Goal: Information Seeking & Learning: Understand process/instructions

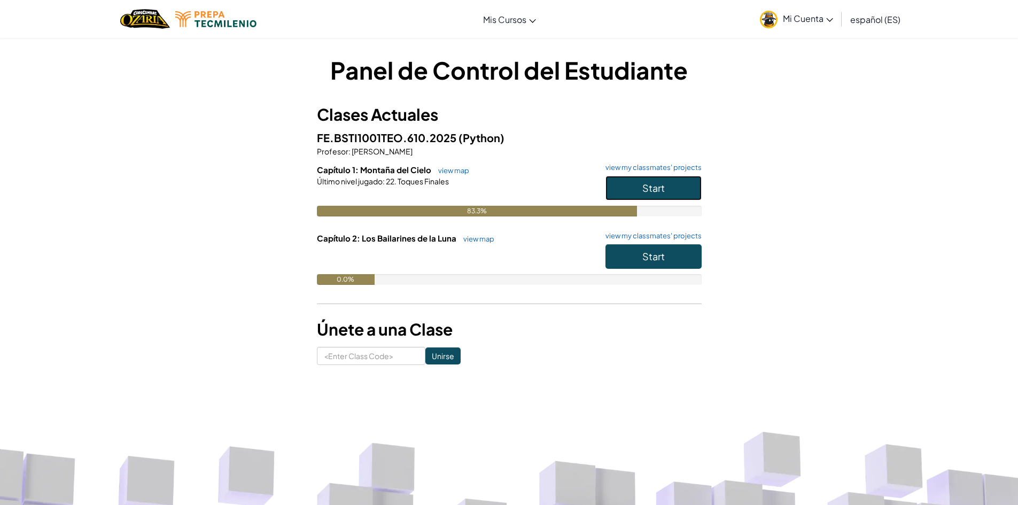
click at [630, 186] on button "Start" at bounding box center [653, 188] width 96 height 25
click at [633, 261] on button "Start" at bounding box center [653, 256] width 96 height 25
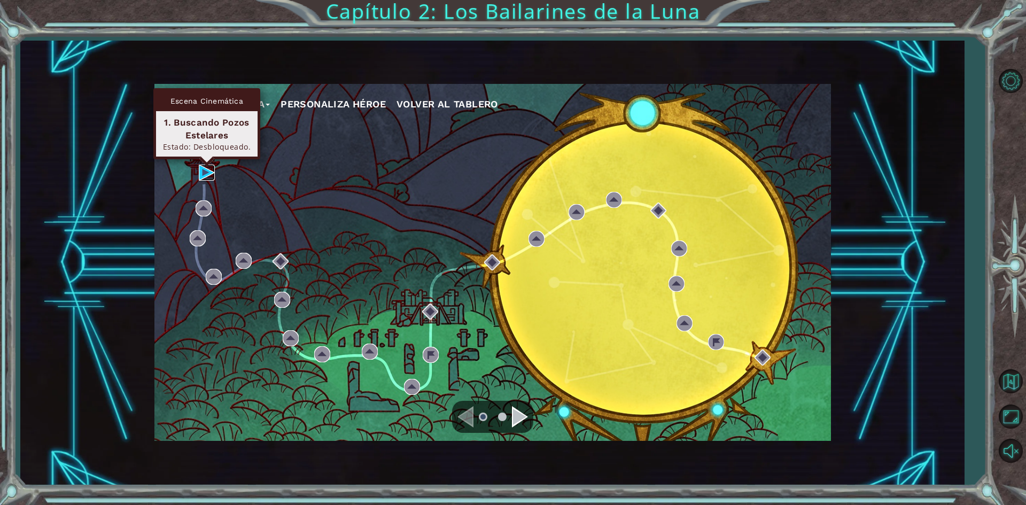
click at [207, 168] on img at bounding box center [207, 173] width 16 height 16
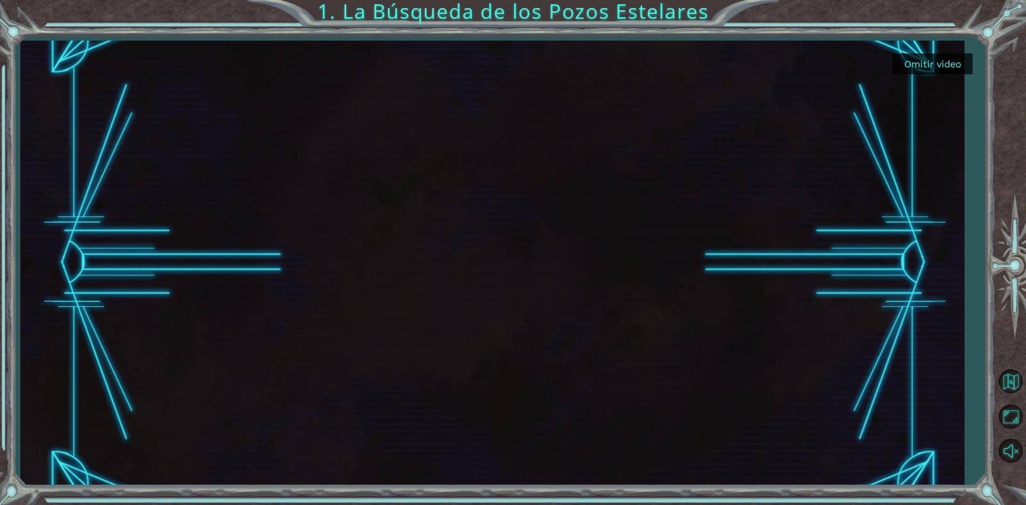
click at [0, 275] on div "Omitir video 1. La Búsqueda de los Pozos Estelares" at bounding box center [513, 252] width 1026 height 505
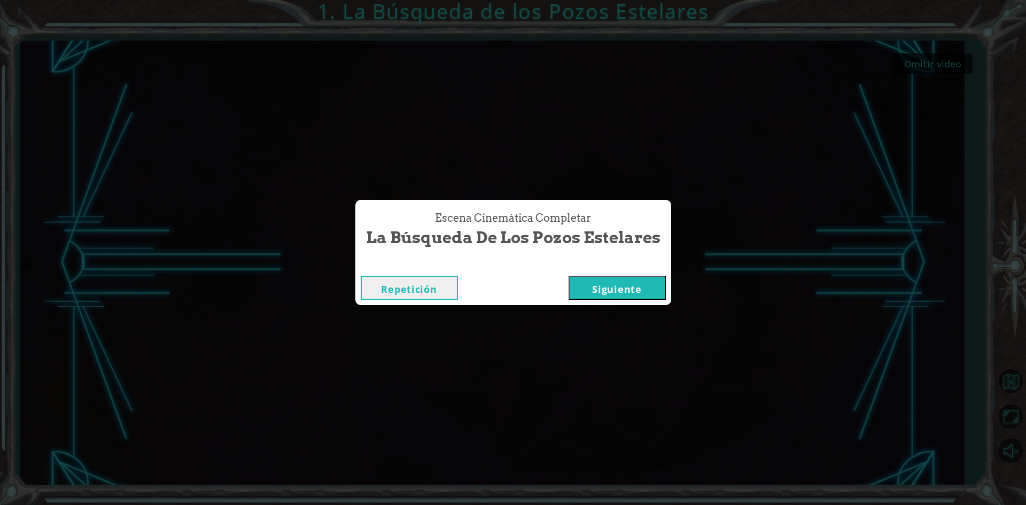
click at [617, 284] on button "Siguiente" at bounding box center [616, 288] width 97 height 24
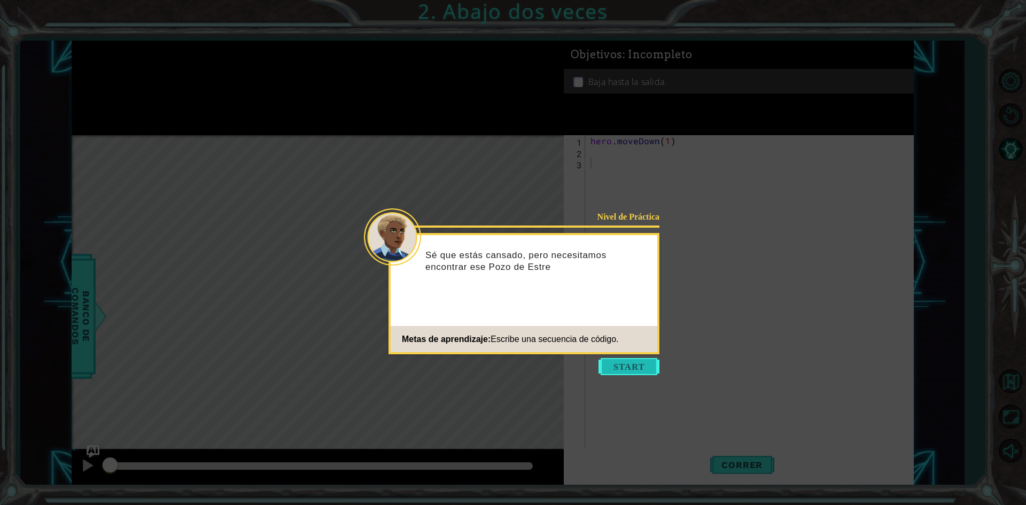
click at [637, 372] on button "Start" at bounding box center [628, 366] width 61 height 17
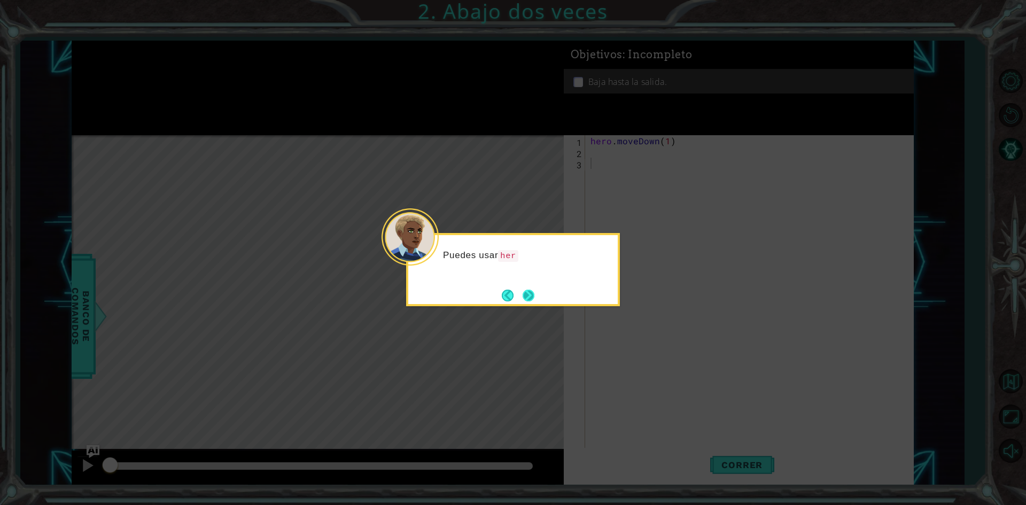
click at [530, 289] on button "Next" at bounding box center [528, 295] width 12 height 12
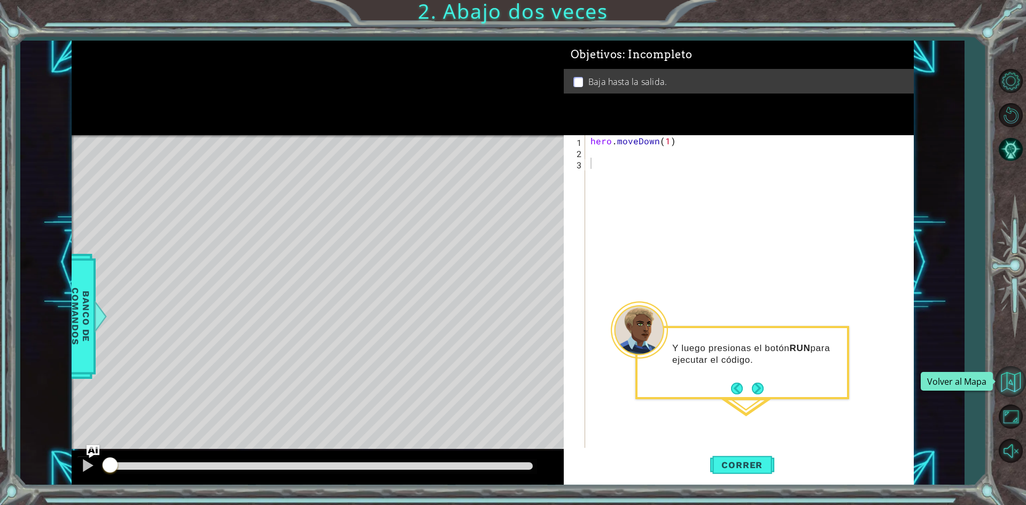
click at [1012, 379] on button "Volver al Mapa" at bounding box center [1010, 381] width 31 height 31
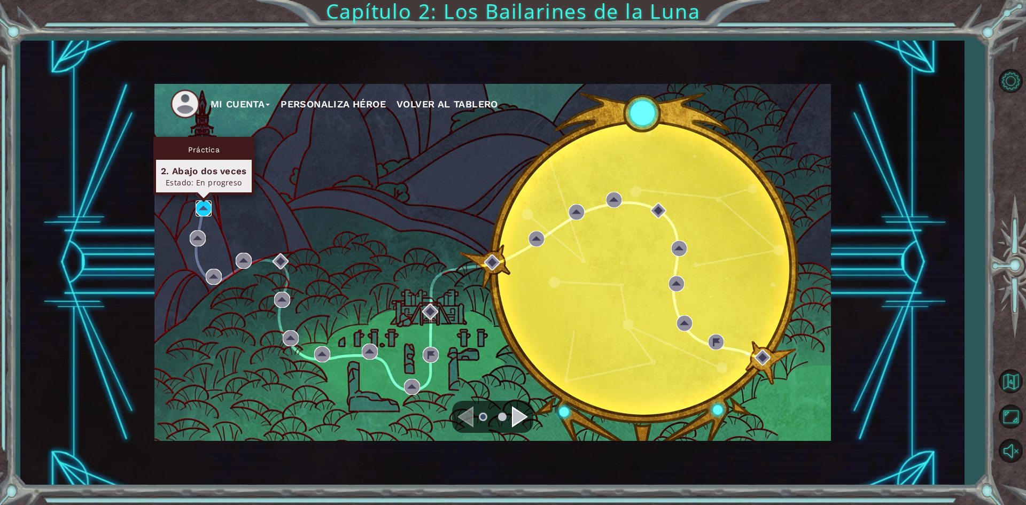
click at [203, 205] on img at bounding box center [203, 208] width 16 height 16
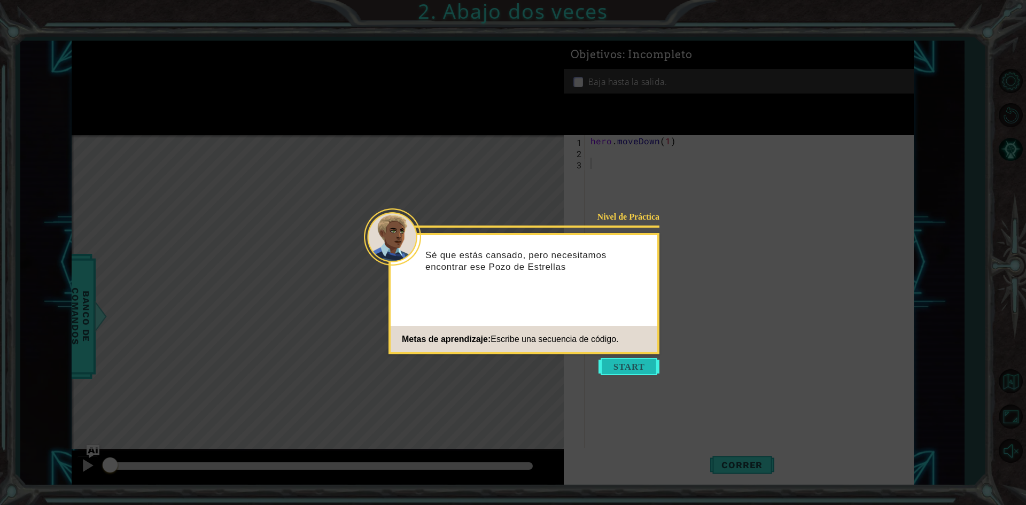
click at [625, 372] on button "Start" at bounding box center [628, 366] width 61 height 17
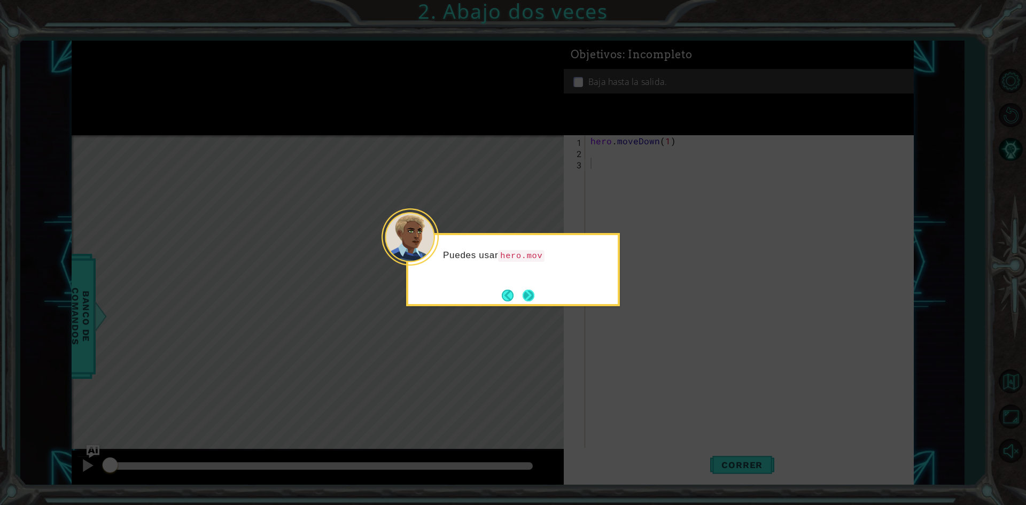
click at [532, 299] on button "Next" at bounding box center [528, 295] width 12 height 12
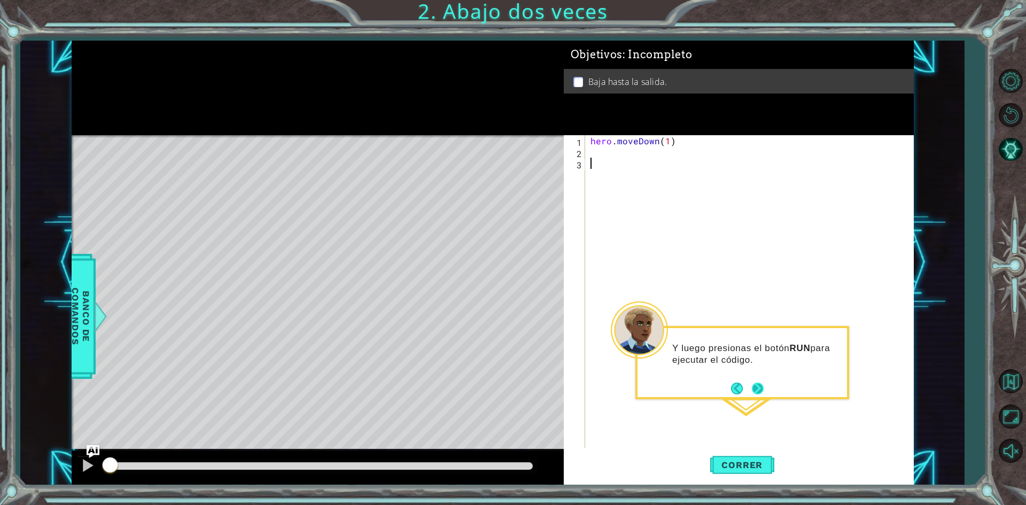
click at [756, 393] on button "Next" at bounding box center [758, 388] width 12 height 12
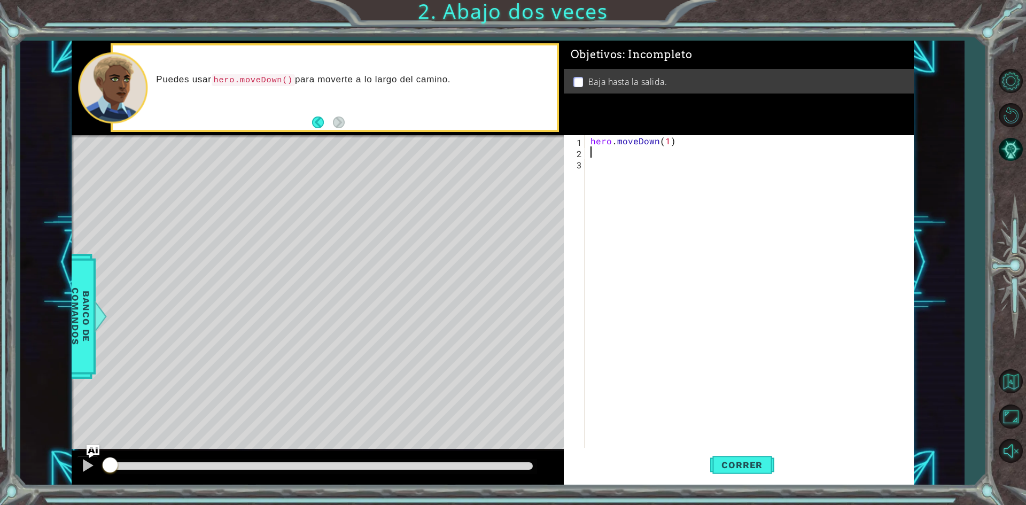
click at [592, 151] on div "hero . moveDown ( 1 )" at bounding box center [751, 303] width 327 height 336
click at [736, 471] on button "Correr" at bounding box center [742, 465] width 64 height 35
click at [666, 139] on div "hero . moveDown ( 1 )" at bounding box center [751, 303] width 327 height 336
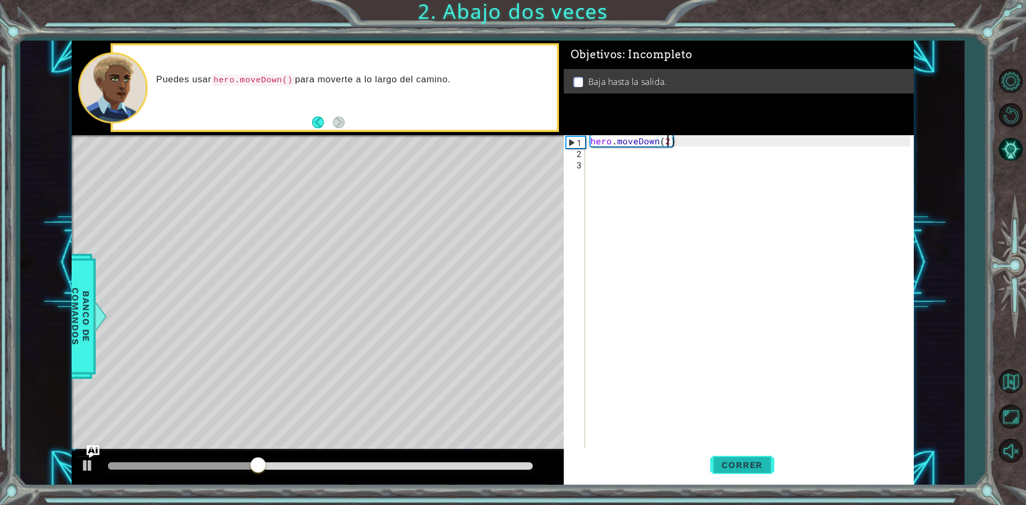
type textarea "hero.moveDown(2)"
click at [758, 456] on button "Correr" at bounding box center [742, 465] width 64 height 35
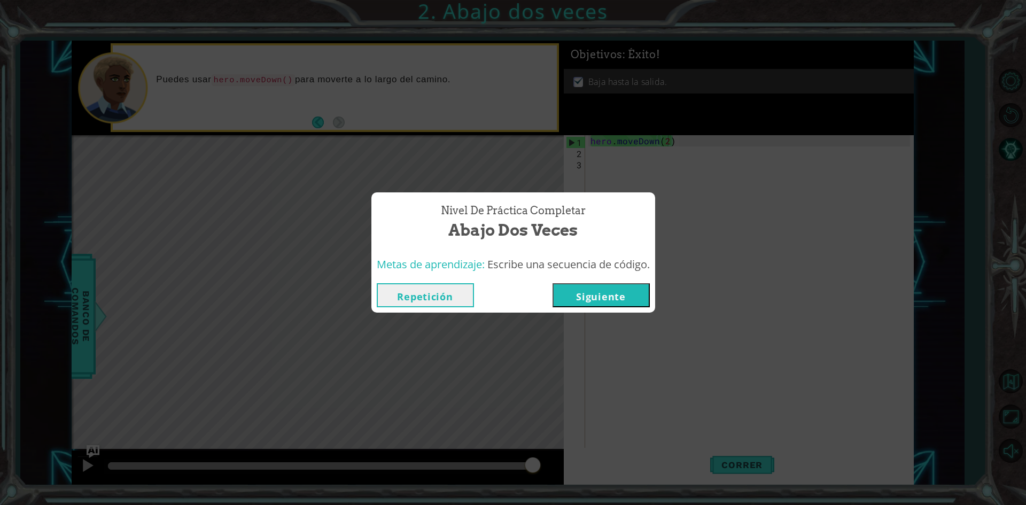
click at [600, 296] on button "Siguiente" at bounding box center [600, 295] width 97 height 24
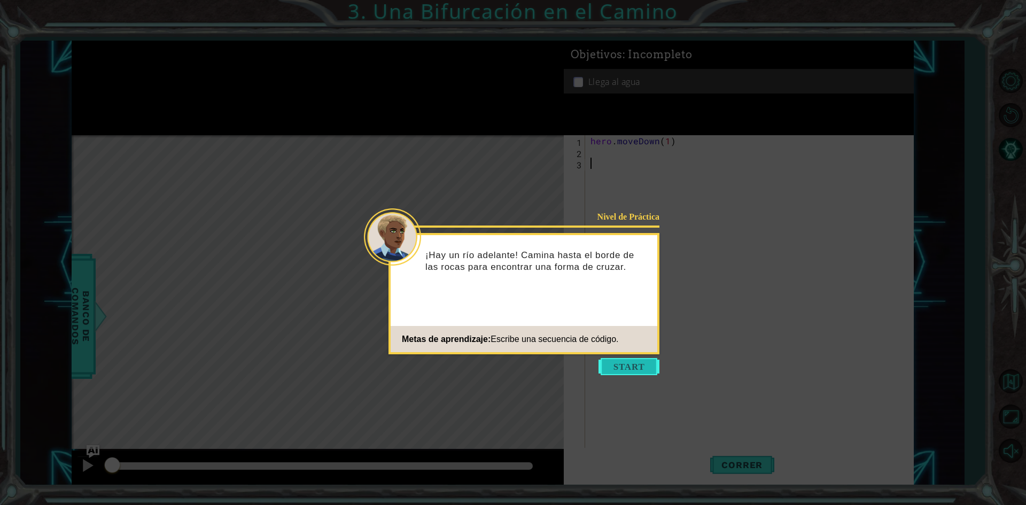
click at [629, 359] on button "Start" at bounding box center [628, 366] width 61 height 17
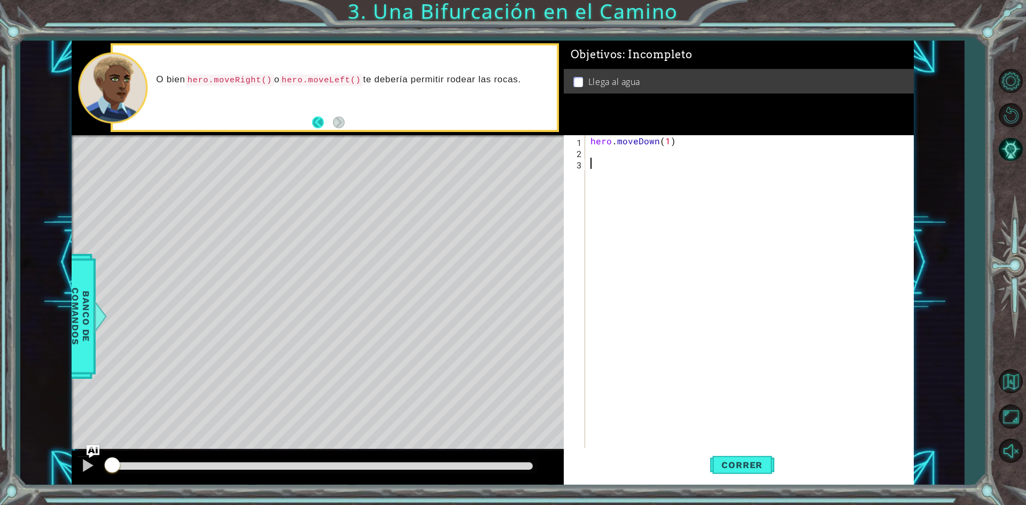
click at [316, 119] on button "Back" at bounding box center [322, 122] width 21 height 12
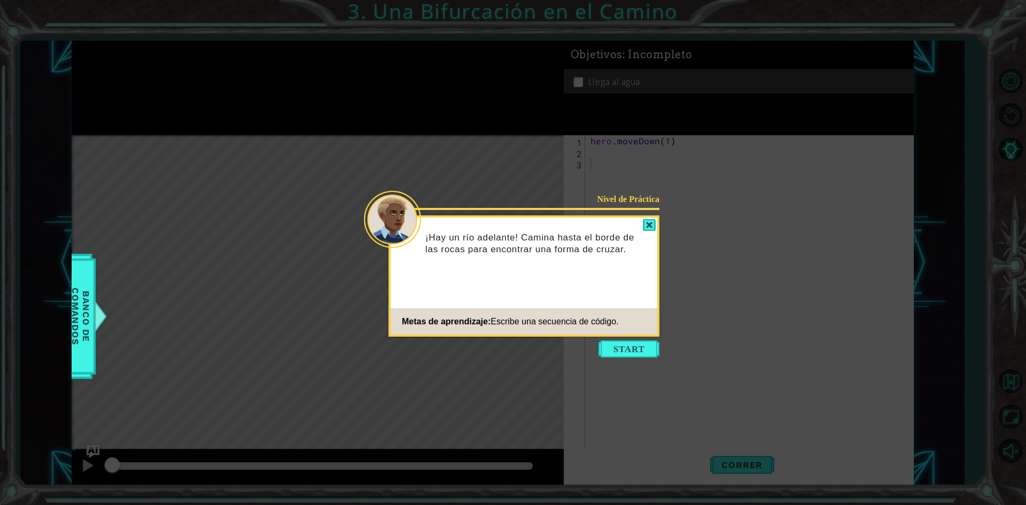
click at [611, 343] on button "Start" at bounding box center [628, 348] width 61 height 17
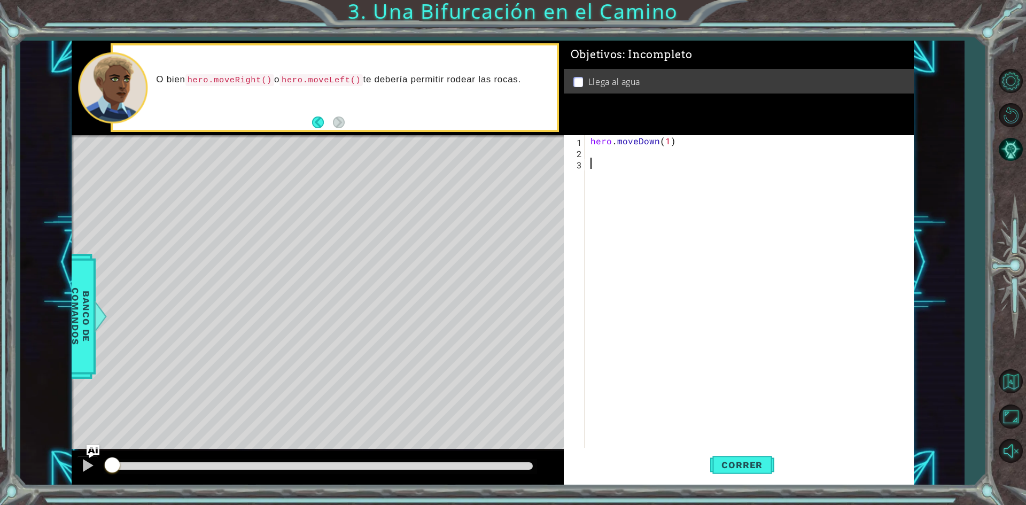
click at [592, 151] on div "hero . moveDown ( 1 )" at bounding box center [751, 303] width 327 height 336
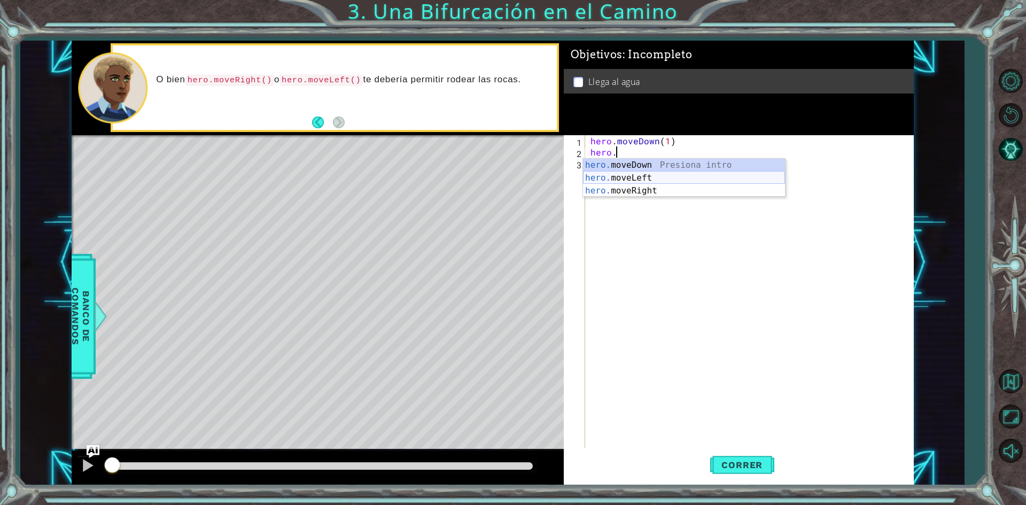
click at [644, 177] on div "hero. moveDown Presiona intro hero. moveLeft Presiona intro hero. moveRight Pre…" at bounding box center [684, 191] width 202 height 64
type textarea "hero.moveLeft(1)"
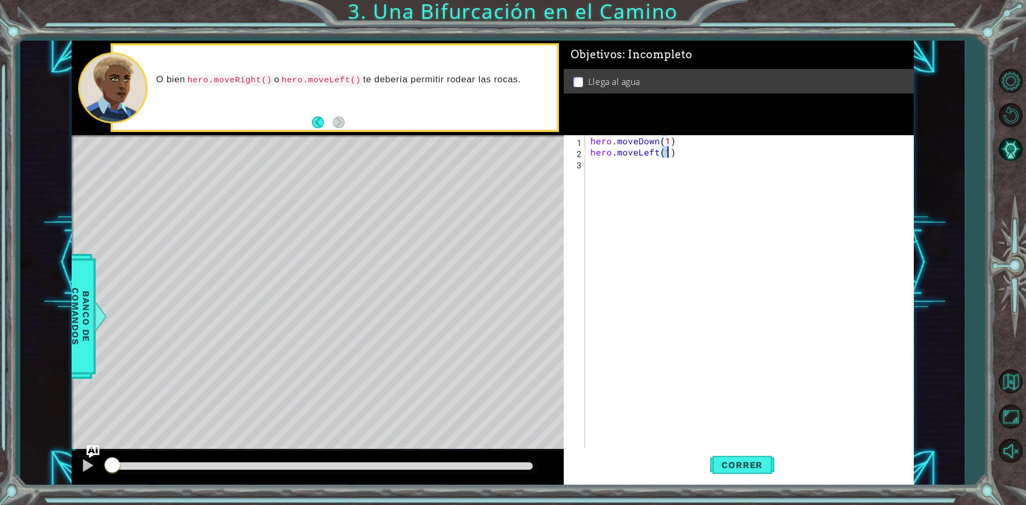
click at [595, 165] on div "hero . moveDown ( 1 ) hero . moveLeft ( 1 )" at bounding box center [751, 303] width 327 height 336
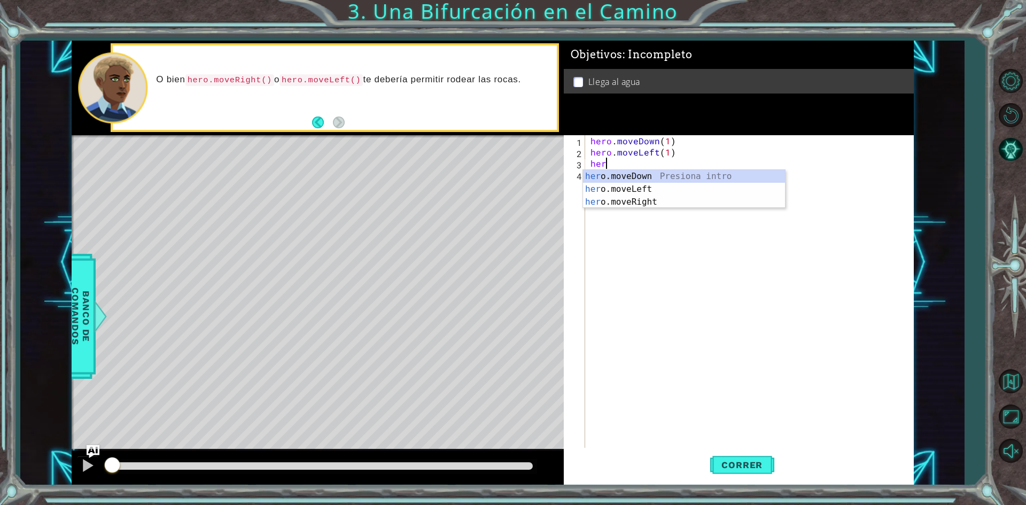
scroll to position [0, 1]
click at [660, 174] on div "hero .moveDown Presiona intro hero .moveLeft Presiona intro hero .moveRight Pre…" at bounding box center [684, 202] width 202 height 64
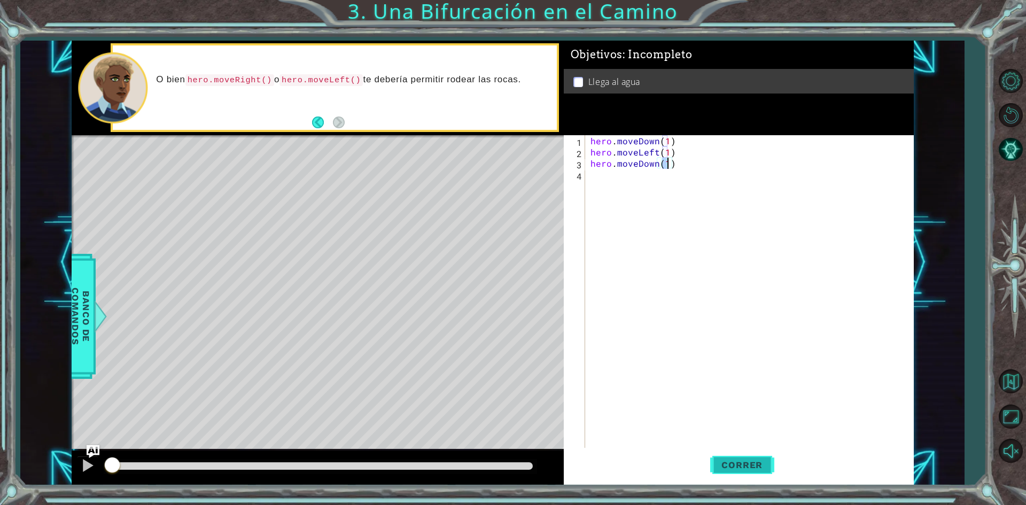
type textarea "hero.moveDown(1)"
click at [753, 469] on span "Correr" at bounding box center [741, 464] width 62 height 11
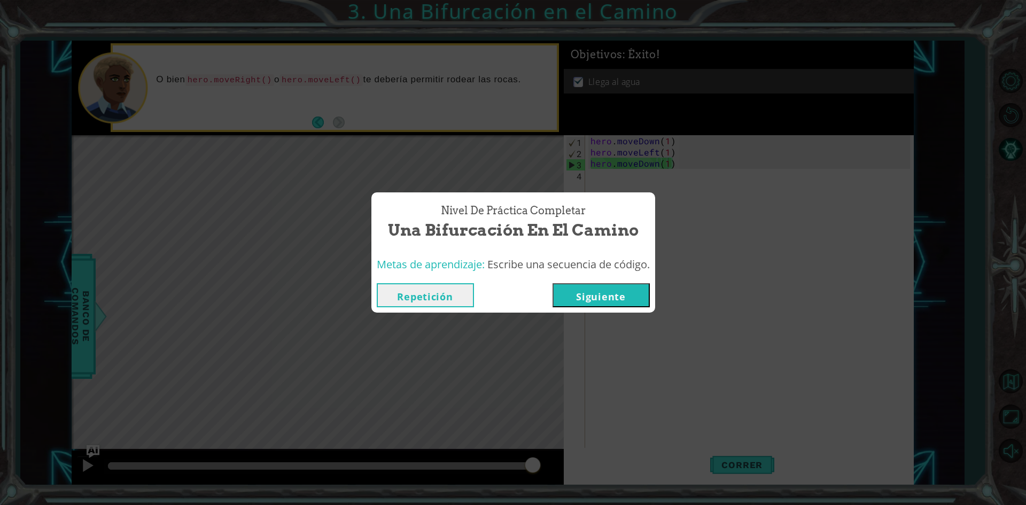
click at [642, 294] on button "Siguiente" at bounding box center [600, 295] width 97 height 24
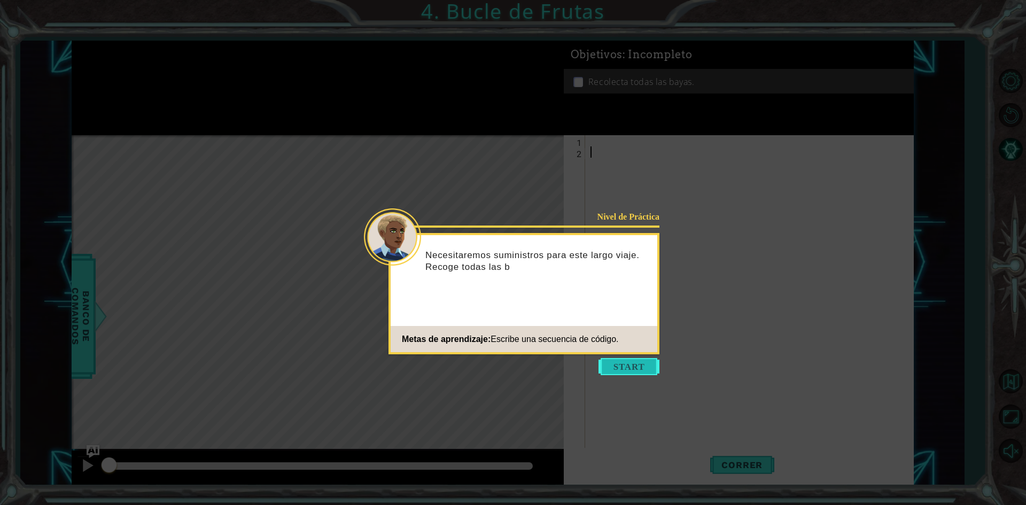
click at [648, 366] on button "Start" at bounding box center [628, 366] width 61 height 17
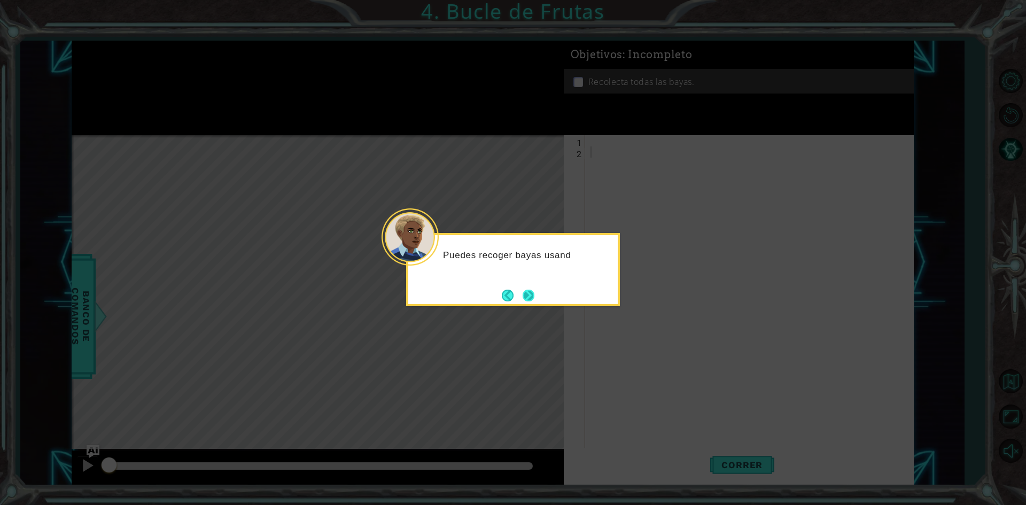
click at [534, 294] on button "Next" at bounding box center [528, 295] width 12 height 12
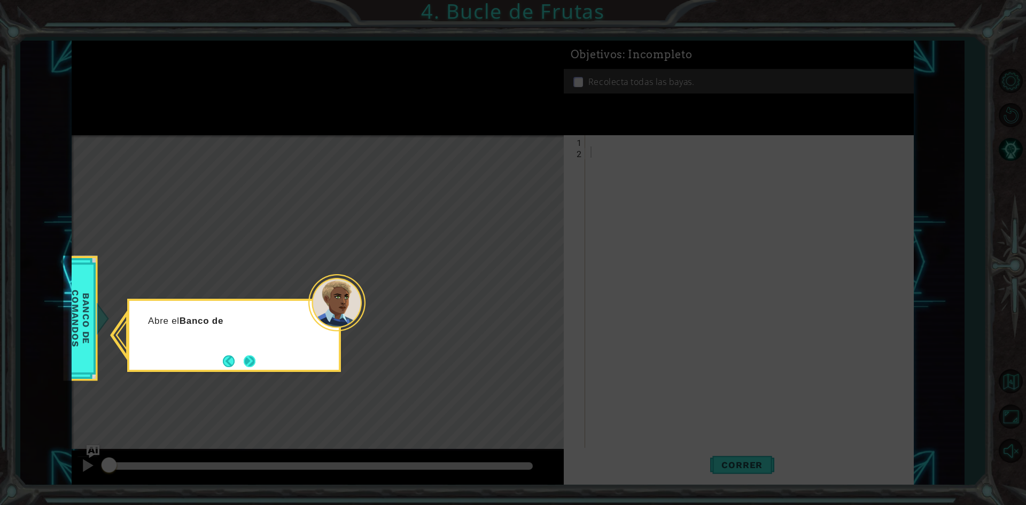
click at [255, 361] on button "Next" at bounding box center [250, 361] width 12 height 12
click at [225, 361] on button "Back" at bounding box center [233, 362] width 21 height 12
click at [225, 361] on button "Back" at bounding box center [233, 361] width 21 height 12
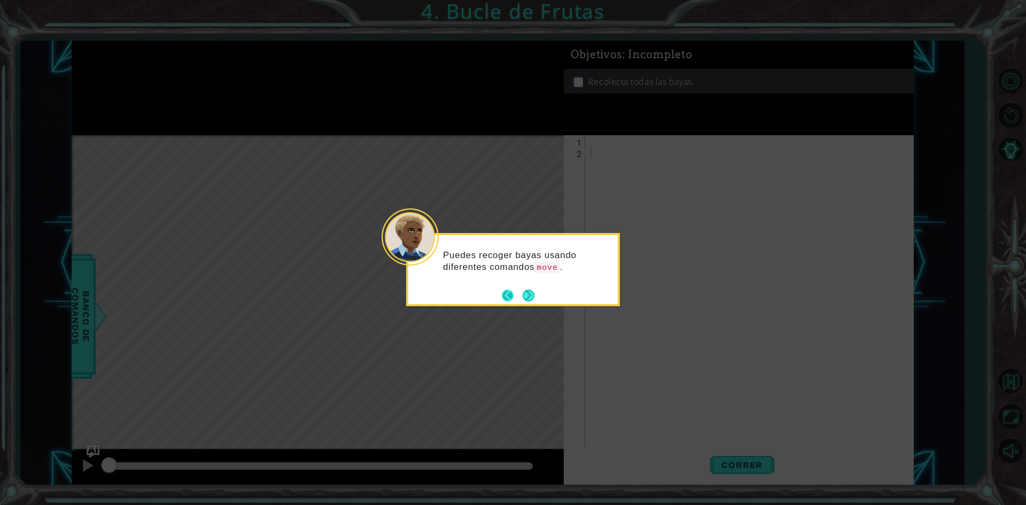
click at [507, 292] on button "Back" at bounding box center [512, 295] width 21 height 12
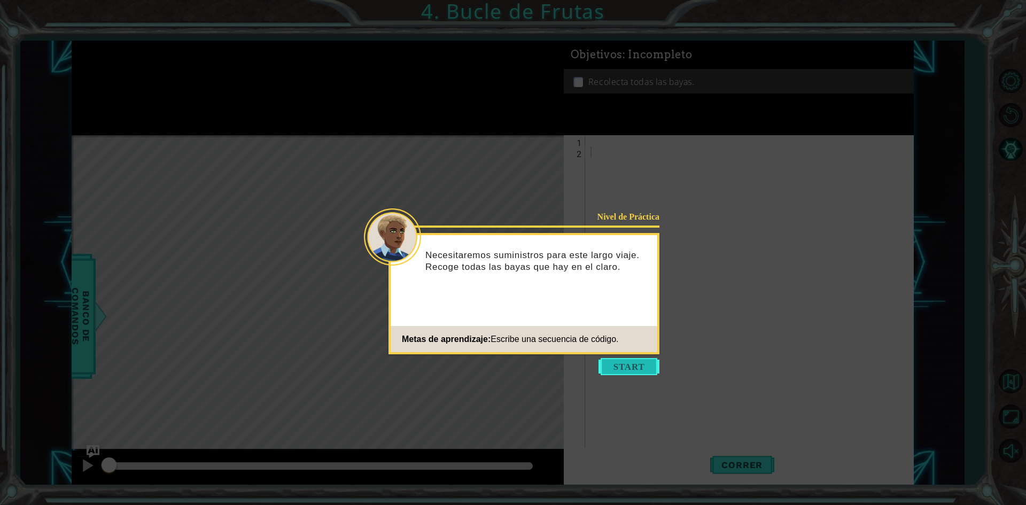
click at [609, 362] on button "Start" at bounding box center [628, 366] width 61 height 17
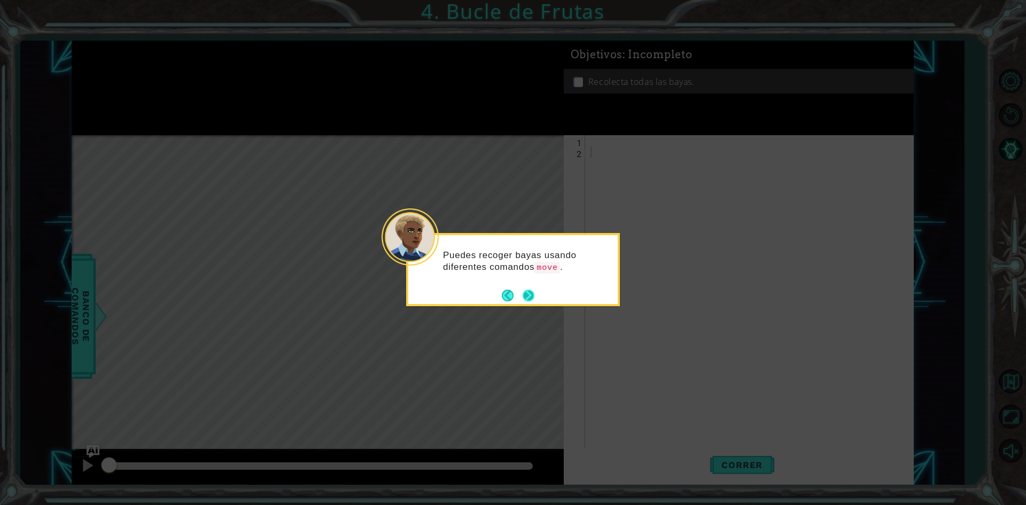
click at [527, 292] on button "Next" at bounding box center [528, 295] width 12 height 12
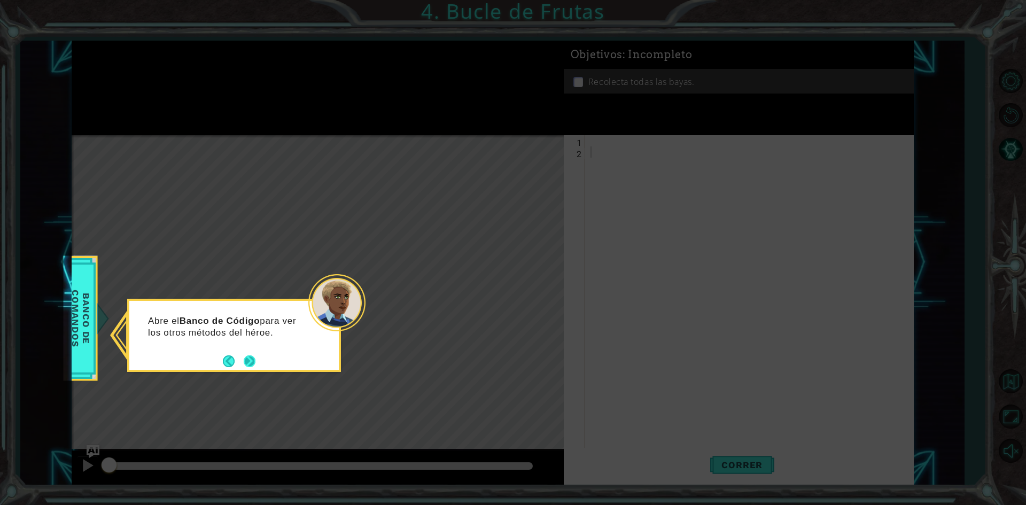
click at [253, 362] on button "Next" at bounding box center [250, 361] width 12 height 12
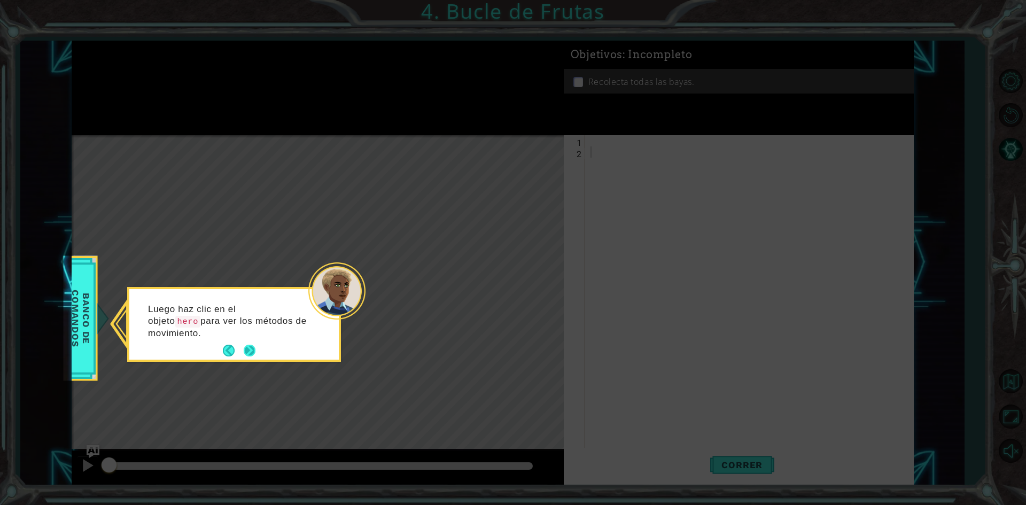
click at [247, 345] on button "Next" at bounding box center [250, 351] width 12 height 12
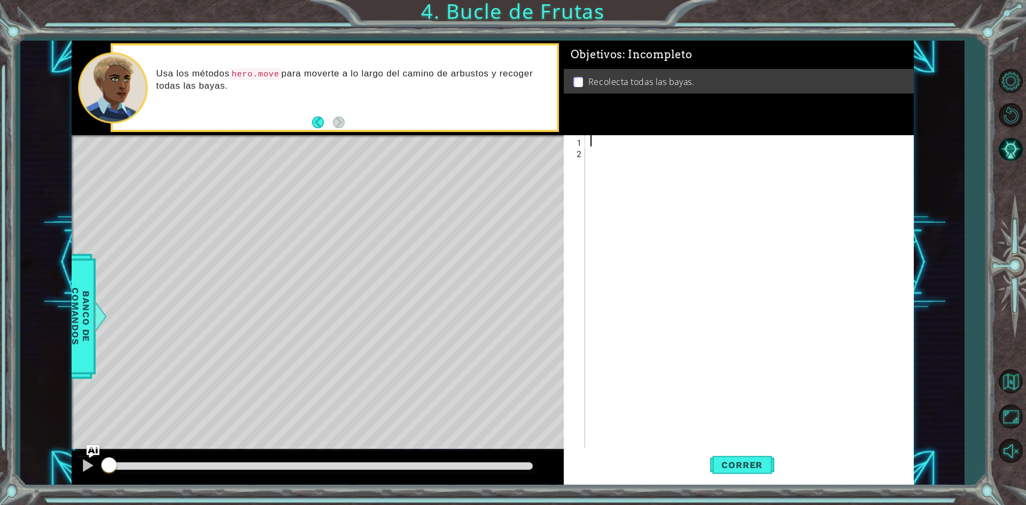
click at [588, 138] on div at bounding box center [751, 303] width 327 height 336
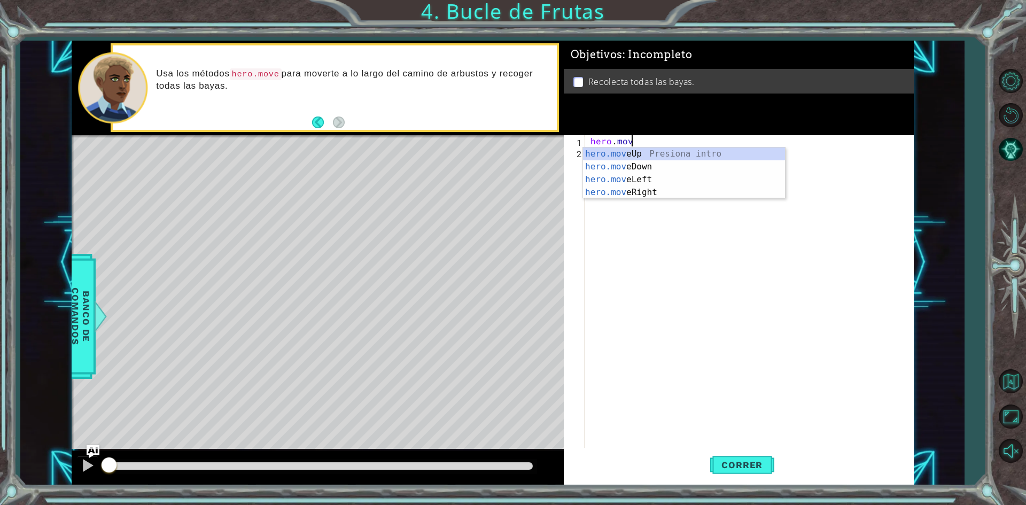
scroll to position [0, 2]
click at [648, 179] on div "hero.move Up Presiona intro hero.move Down Presiona intro hero.move Left Presio…" at bounding box center [684, 185] width 202 height 77
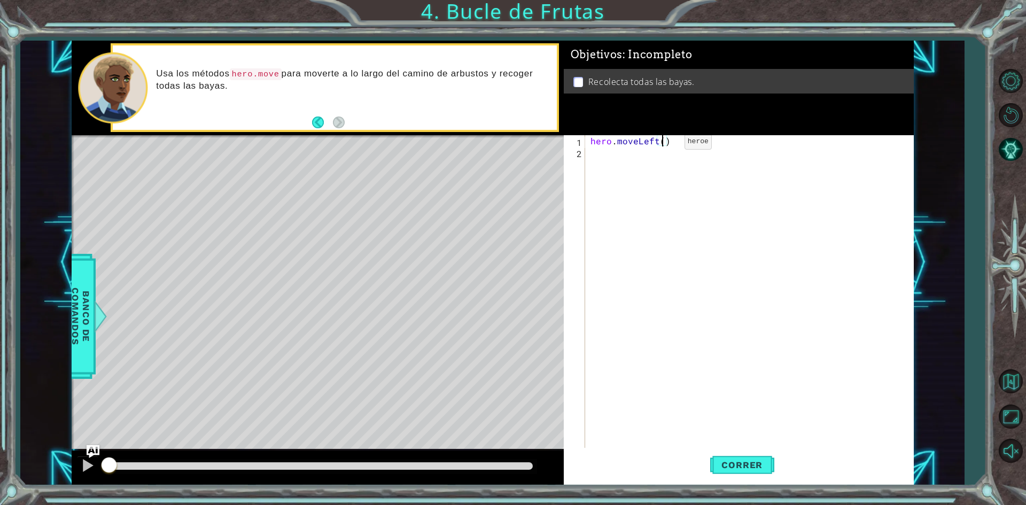
type textarea "hero.moveLeft(2)"
click at [593, 152] on div "hero . moveLeft ( 2 )" at bounding box center [751, 303] width 327 height 336
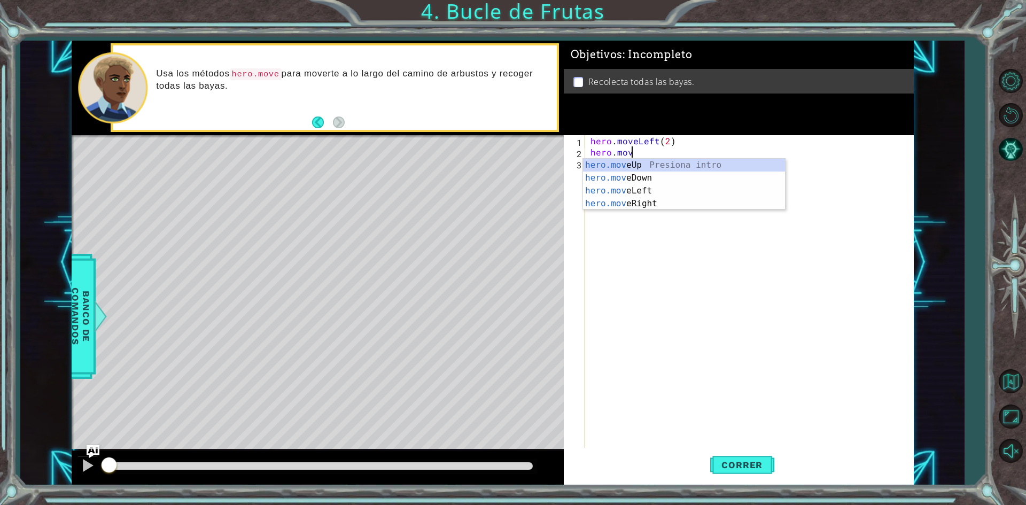
scroll to position [0, 2]
click at [611, 175] on div "hero.move Up Presiona intro hero.move Down Presiona intro hero.move Left Presio…" at bounding box center [684, 197] width 202 height 77
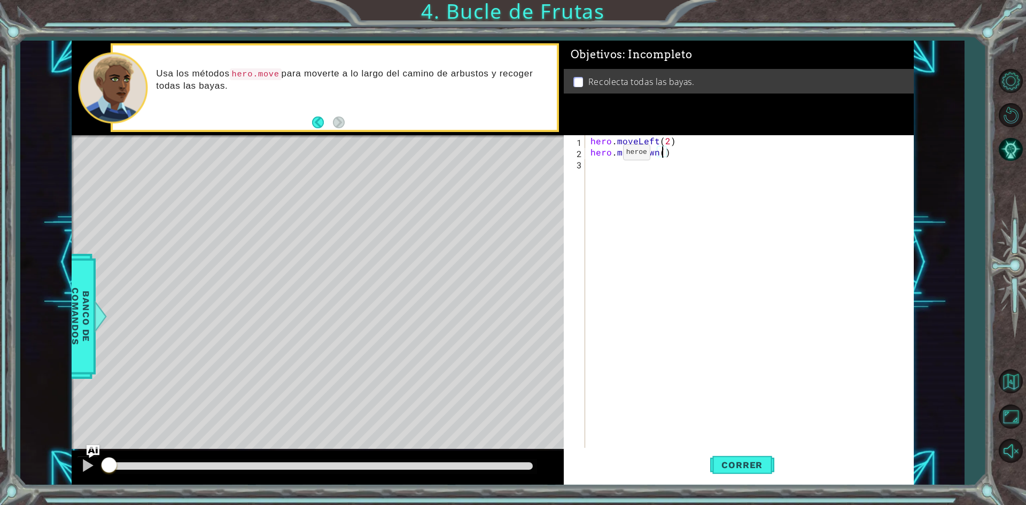
type textarea "hero.moveDown(2)"
click at [594, 163] on div "hero . moveLeft ( 2 ) hero . moveDown ( 2 )" at bounding box center [751, 303] width 327 height 336
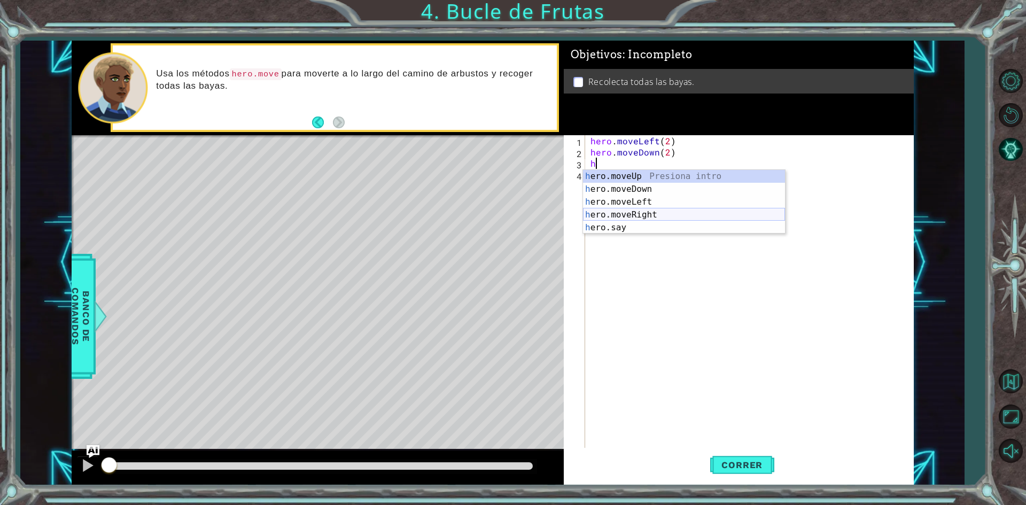
click at [660, 210] on div "h ero.moveUp Presiona intro h ero.moveDown Presiona intro h ero.moveLeft Presio…" at bounding box center [684, 215] width 202 height 90
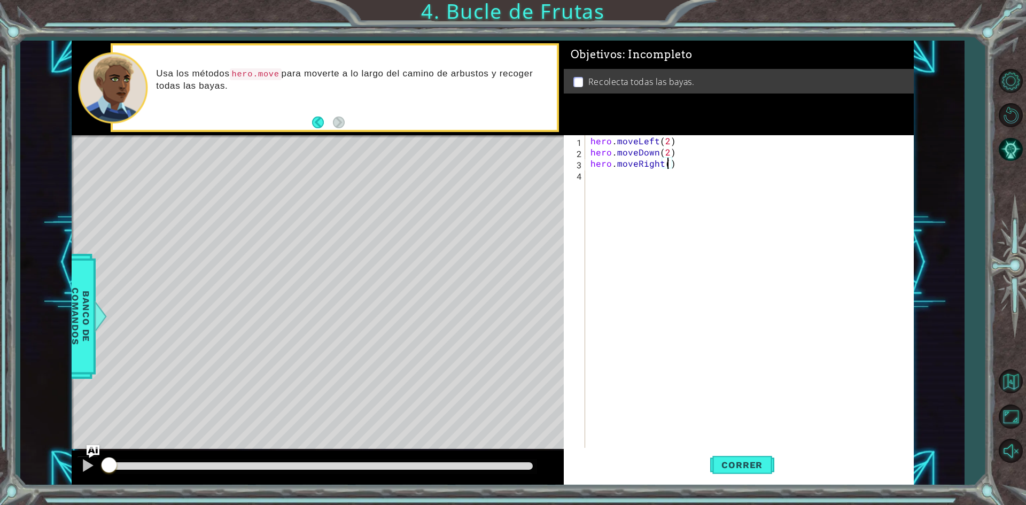
type textarea "hero.moveRight(2)"
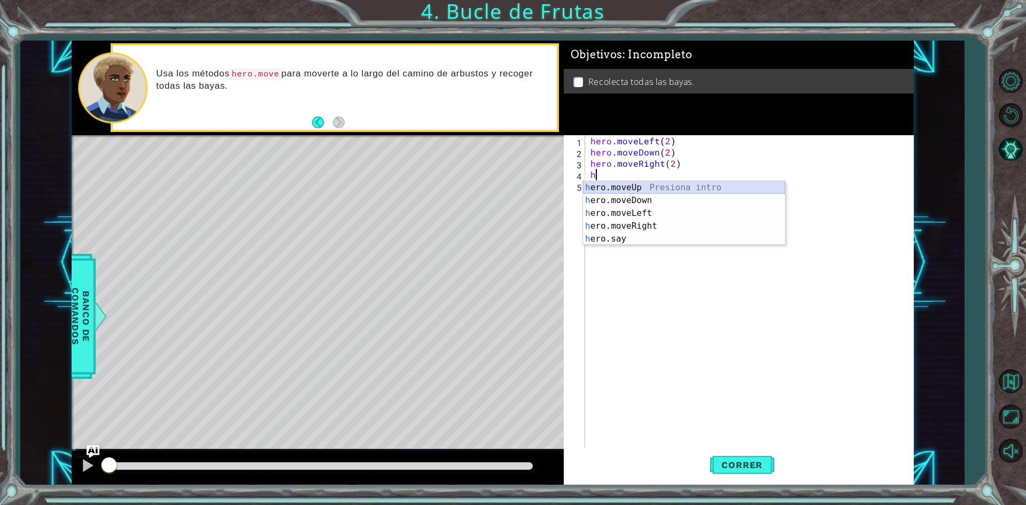
click at [636, 186] on div "h ero.moveUp Presiona intro h ero.moveDown Presiona intro h ero.moveLeft Presio…" at bounding box center [684, 226] width 202 height 90
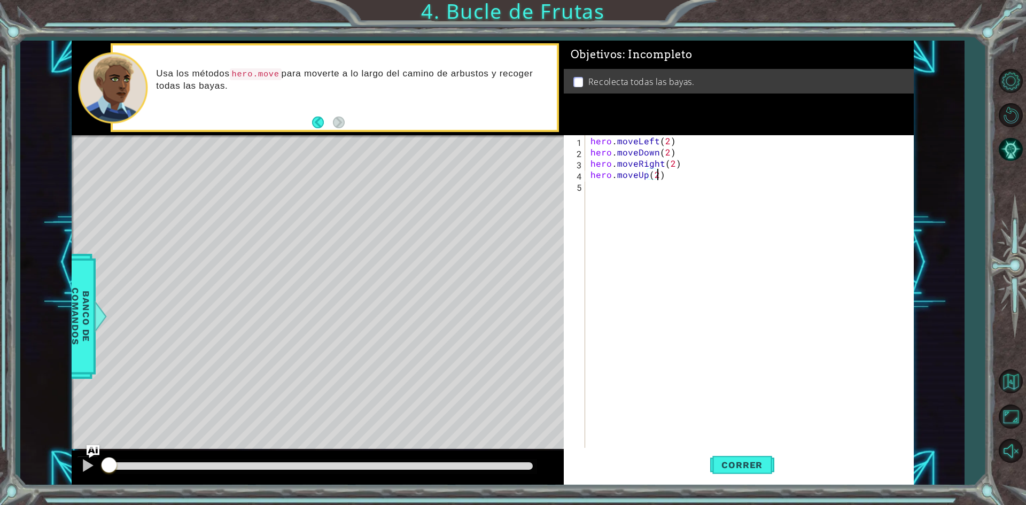
scroll to position [0, 4]
type textarea "hero.moveUp(2)"
click at [762, 461] on span "Correr" at bounding box center [741, 464] width 62 height 11
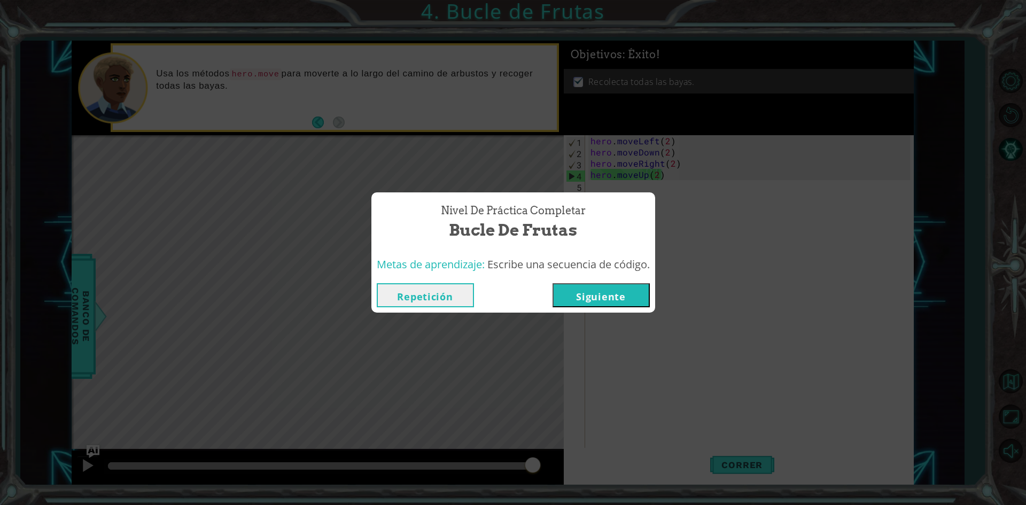
click at [628, 299] on button "Siguiente" at bounding box center [600, 295] width 97 height 24
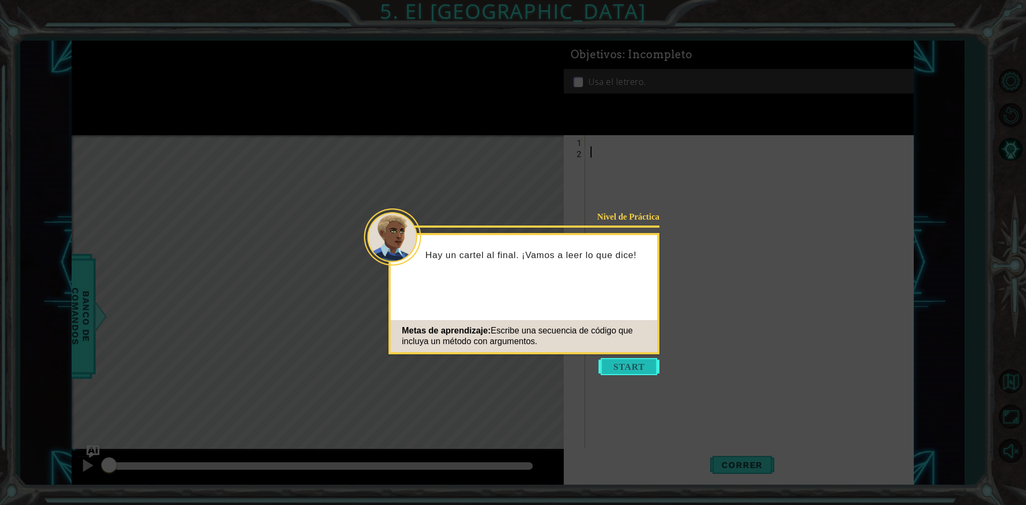
click at [632, 362] on button "Start" at bounding box center [628, 366] width 61 height 17
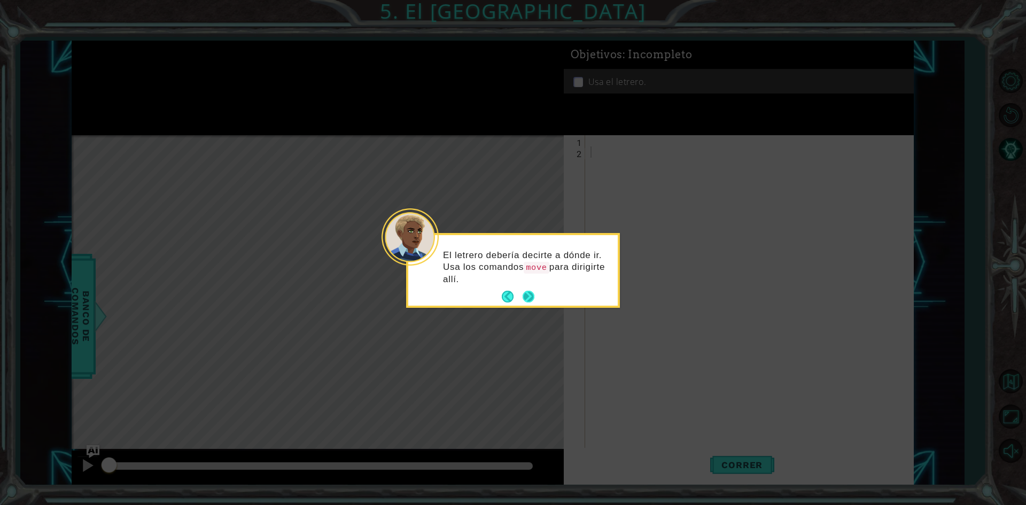
click at [532, 291] on button "Next" at bounding box center [528, 297] width 12 height 12
click at [528, 296] on button "Next" at bounding box center [528, 297] width 12 height 12
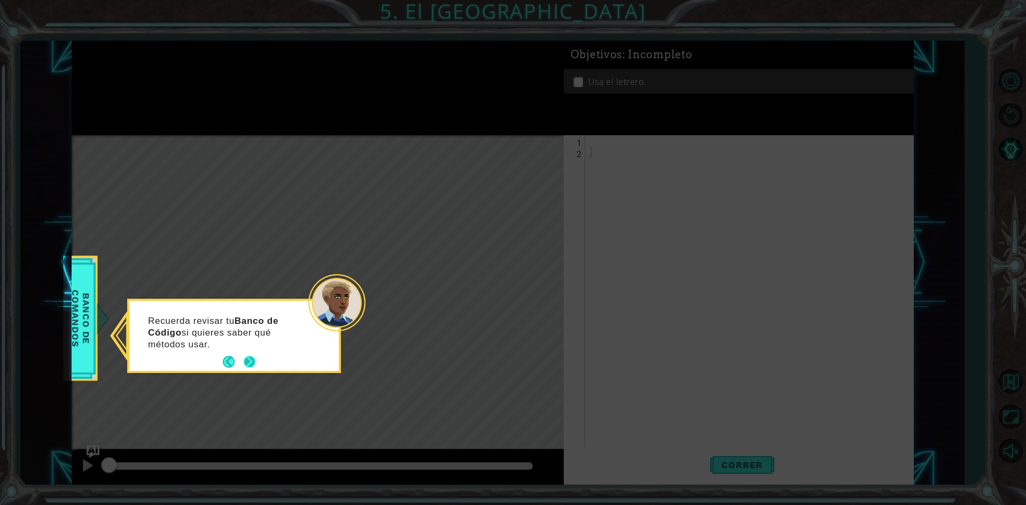
click at [249, 360] on button "Next" at bounding box center [250, 362] width 12 height 12
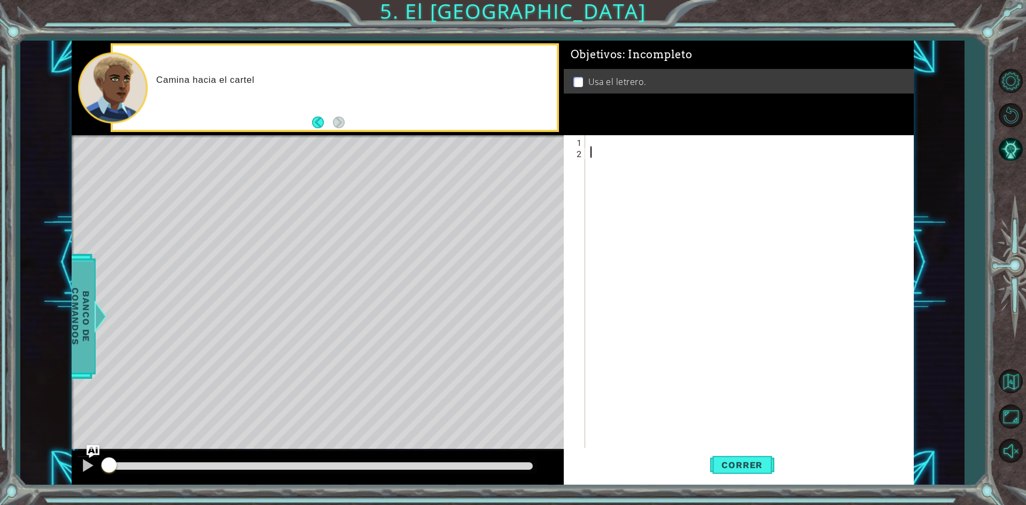
click at [89, 303] on span "Banco de comandos" at bounding box center [81, 316] width 28 height 111
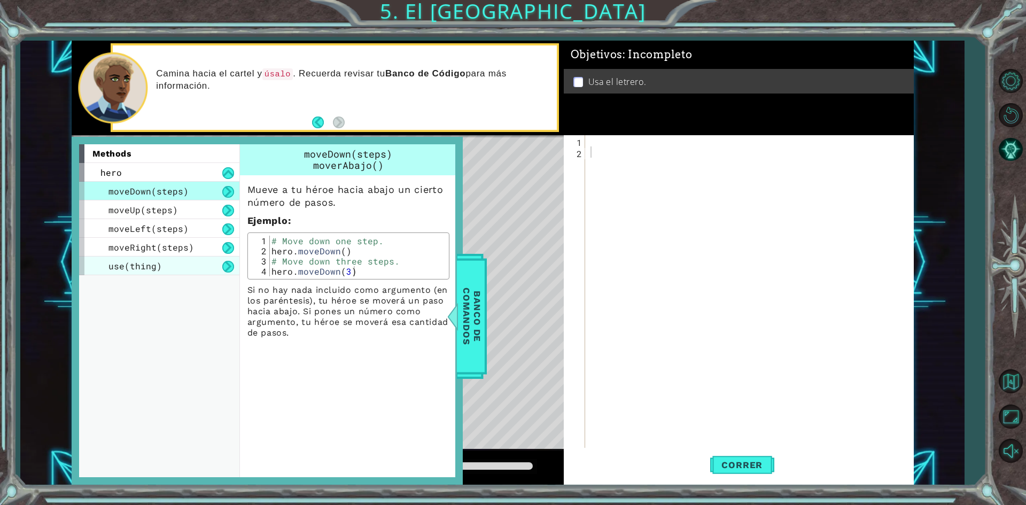
click at [198, 265] on div "use(thing)" at bounding box center [159, 265] width 160 height 19
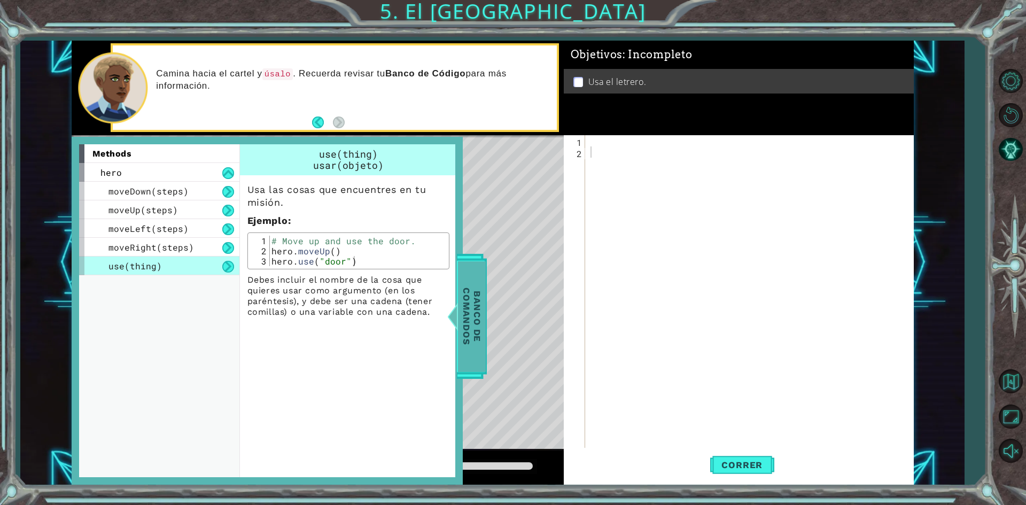
click at [464, 286] on span "Banco de comandos" at bounding box center [472, 316] width 28 height 111
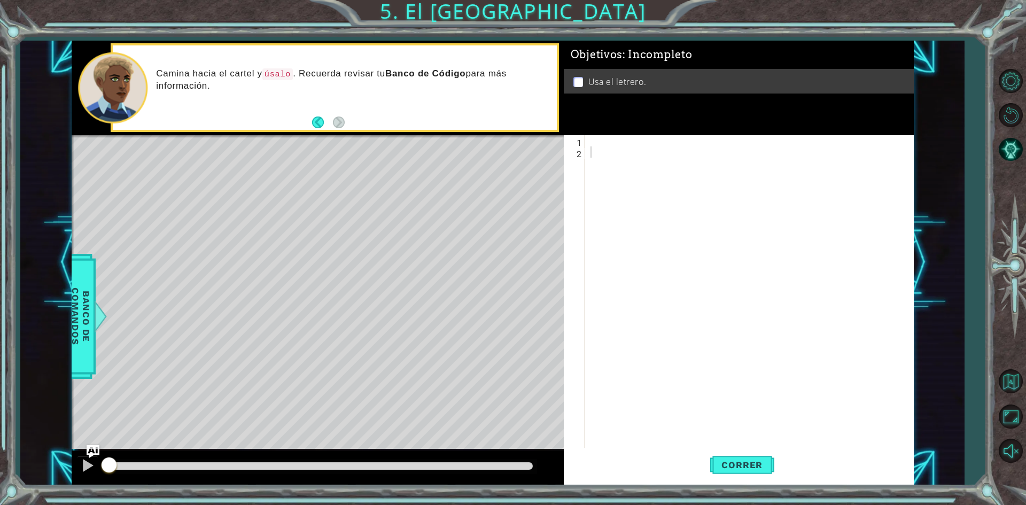
click at [593, 140] on div at bounding box center [751, 303] width 327 height 336
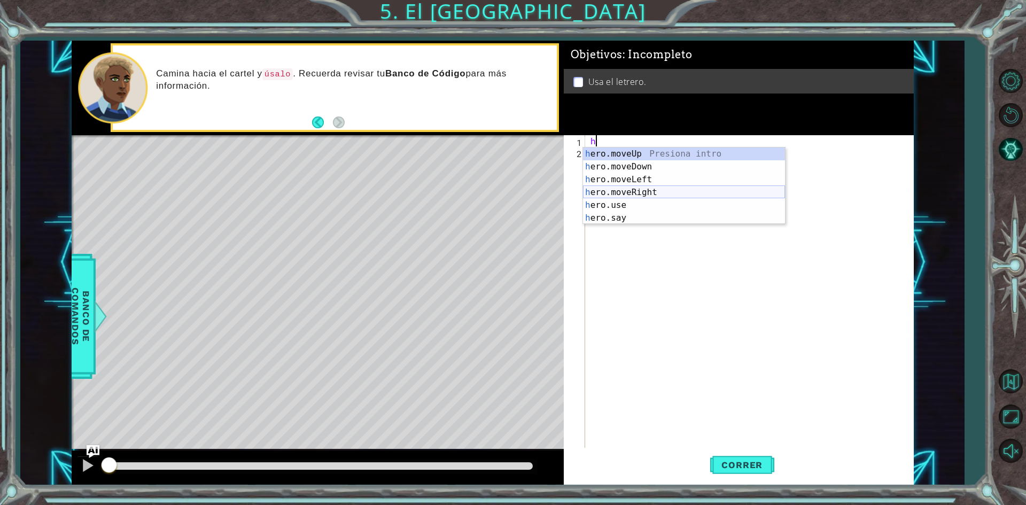
click at [640, 192] on div "h ero.moveUp Presiona intro h ero.moveDown Presiona intro h ero.moveLeft Presio…" at bounding box center [684, 198] width 202 height 103
type textarea "hero.moveRight(1)"
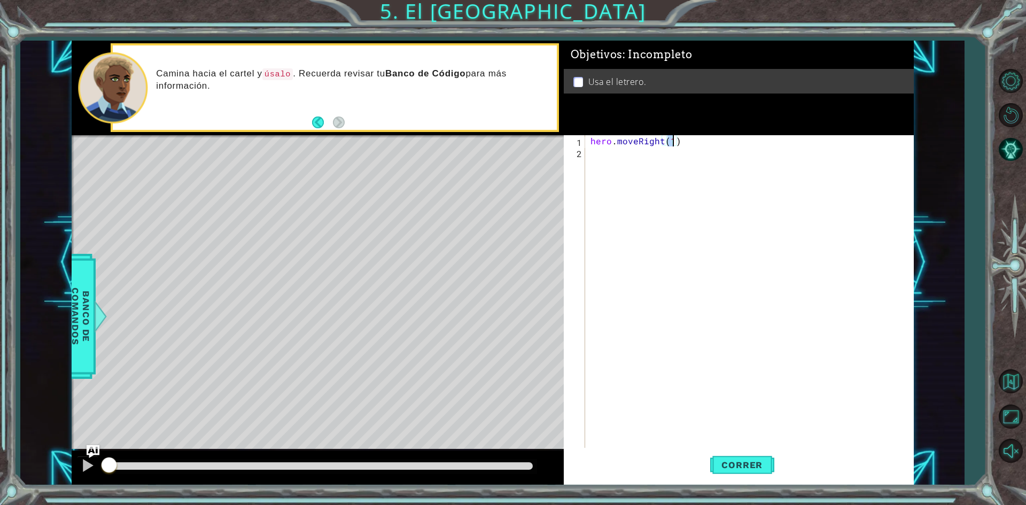
click at [596, 152] on div "hero . moveRight ( 1 )" at bounding box center [751, 303] width 327 height 336
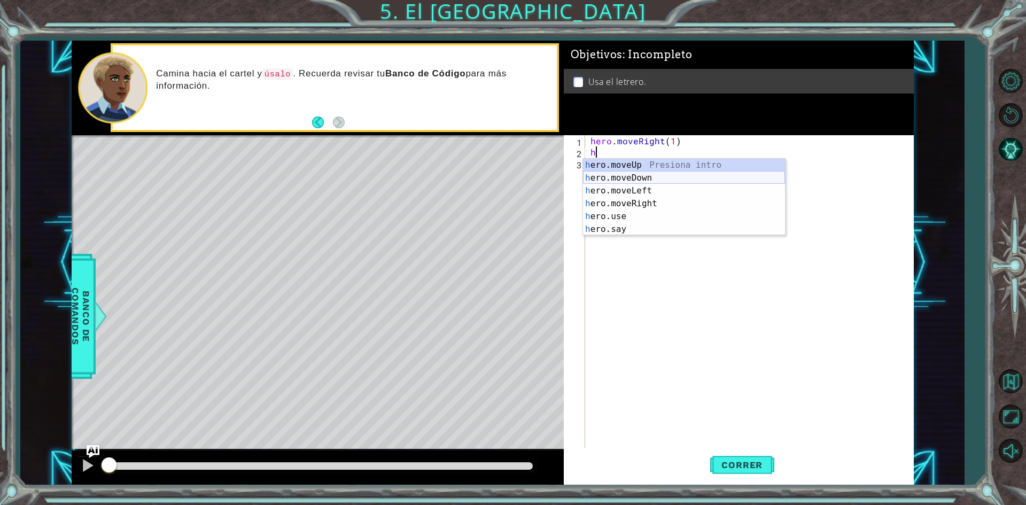
click at [642, 173] on div "h ero.moveUp Presiona intro h ero.moveDown Presiona intro h ero.moveLeft Presio…" at bounding box center [684, 210] width 202 height 103
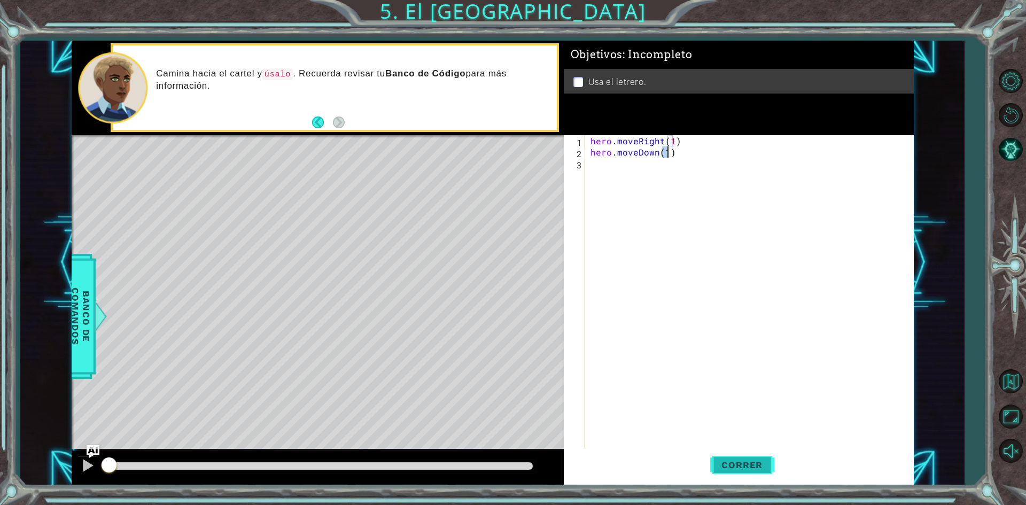
click at [755, 461] on span "Correr" at bounding box center [741, 464] width 62 height 11
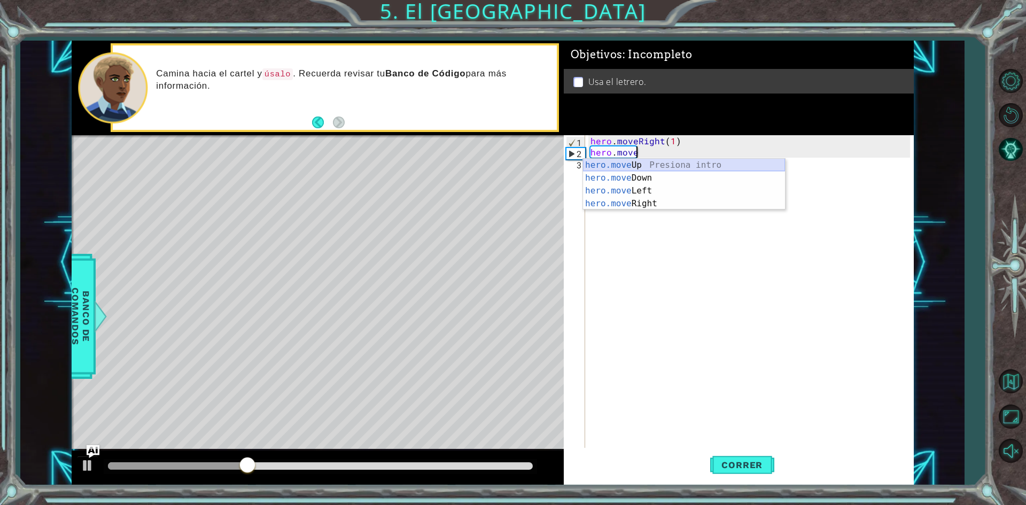
click at [652, 166] on div "hero.move Up Presiona intro hero.move Down Presiona intro hero.move Left Presio…" at bounding box center [684, 197] width 202 height 77
type textarea "hero.moveUp(1)"
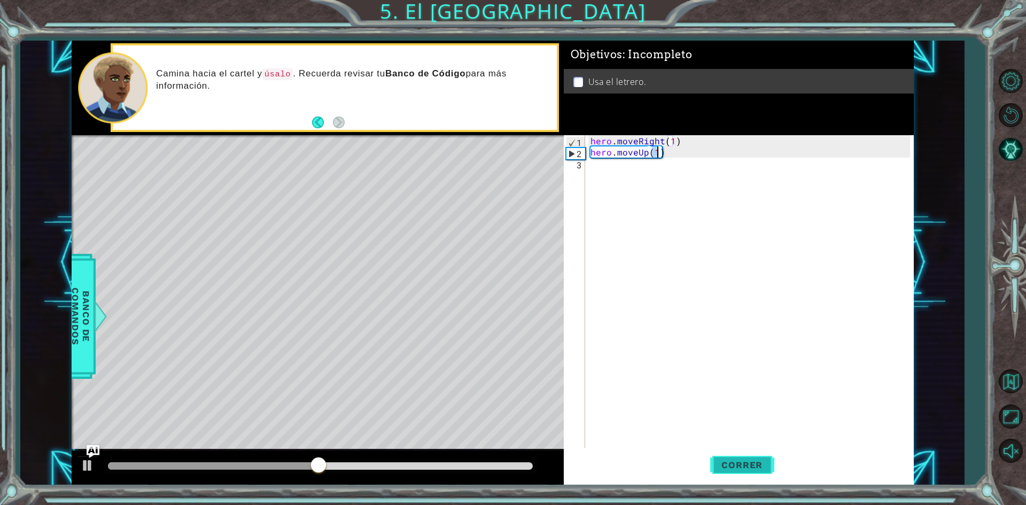
click at [740, 464] on span "Correr" at bounding box center [741, 464] width 62 height 11
click at [590, 160] on div "hero . moveRight ( 1 ) hero . moveUp ( 1 )" at bounding box center [751, 303] width 327 height 336
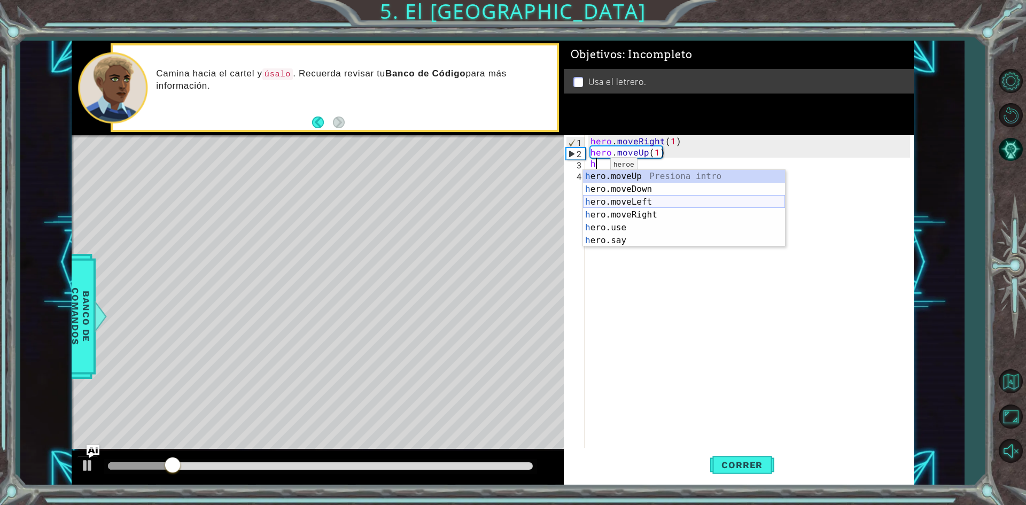
click at [646, 196] on div "h ero.moveUp Presiona intro h ero.moveDown Presiona intro h ero.moveLeft Presio…" at bounding box center [684, 221] width 202 height 103
type textarea "hero.moveLeft(1)"
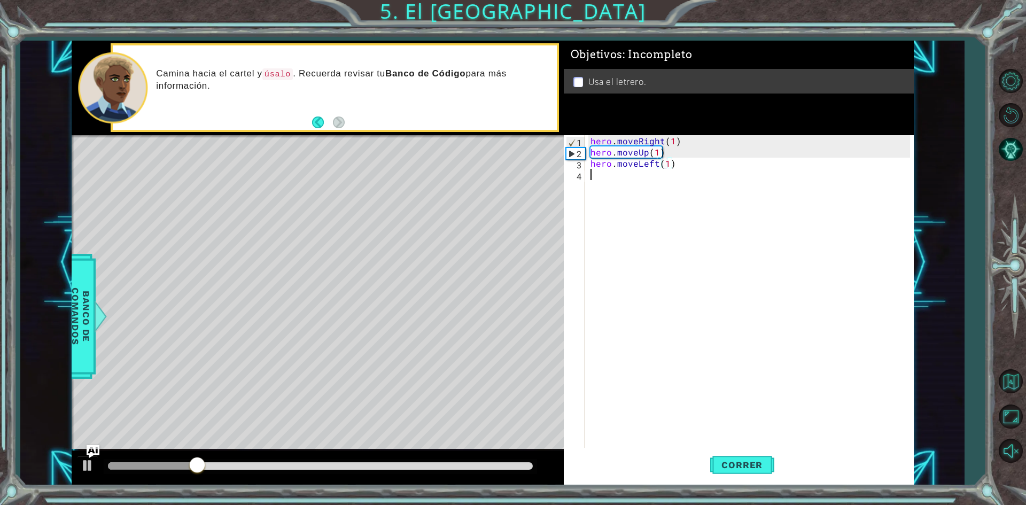
click at [605, 183] on div "hero . moveRight ( 1 ) hero . moveUp ( 1 ) hero . moveLeft ( 1 )" at bounding box center [751, 303] width 327 height 336
click at [737, 463] on span "Correr" at bounding box center [741, 464] width 62 height 11
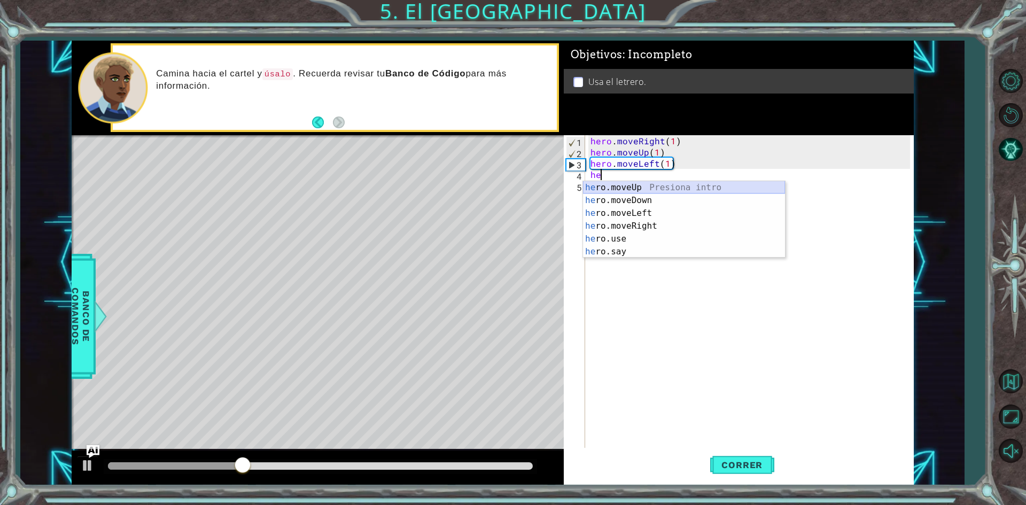
click at [629, 183] on div "he ro.moveUp Presiona intro he ro.moveDown Presiona intro he ro.moveLeft Presio…" at bounding box center [684, 232] width 202 height 103
type textarea "hero.moveUp(1)"
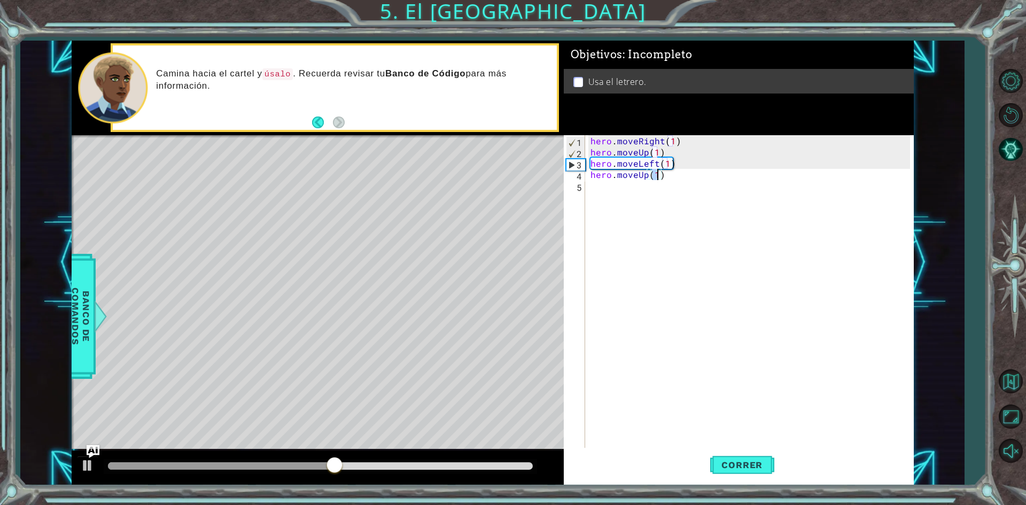
click at [603, 182] on div "hero . moveRight ( 1 ) hero . moveUp ( 1 ) hero . moveLeft ( 1 ) hero . moveUp …" at bounding box center [751, 303] width 327 height 336
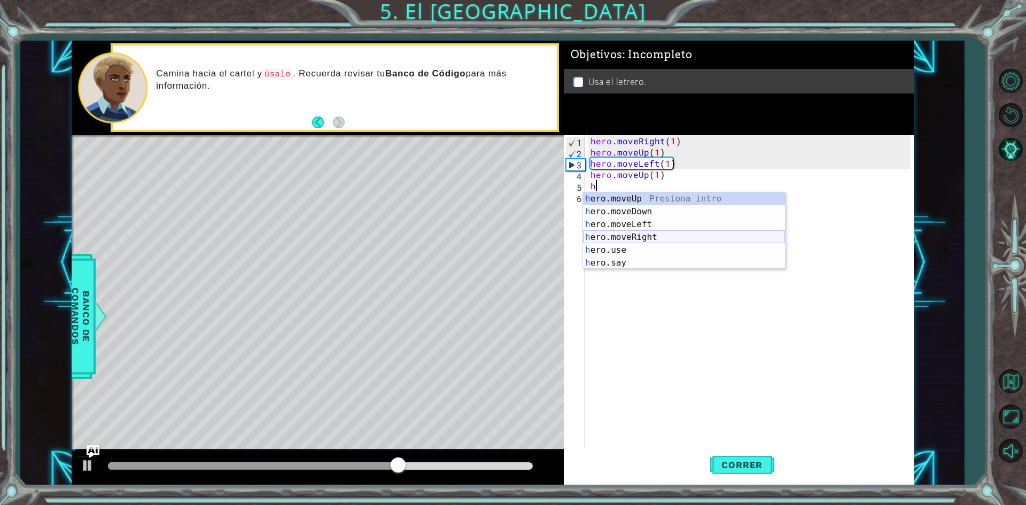
click at [646, 233] on div "h ero.moveUp Presiona intro h ero.moveDown Presiona intro h ero.moveLeft Presio…" at bounding box center [684, 243] width 202 height 103
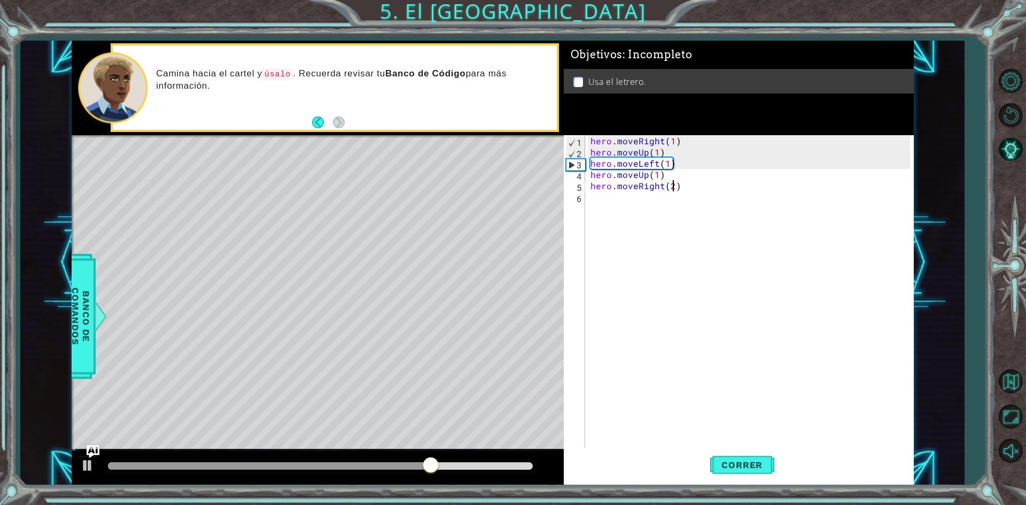
scroll to position [0, 5]
type textarea "hero.moveRight(2)"
click at [752, 466] on span "Correr" at bounding box center [741, 464] width 62 height 11
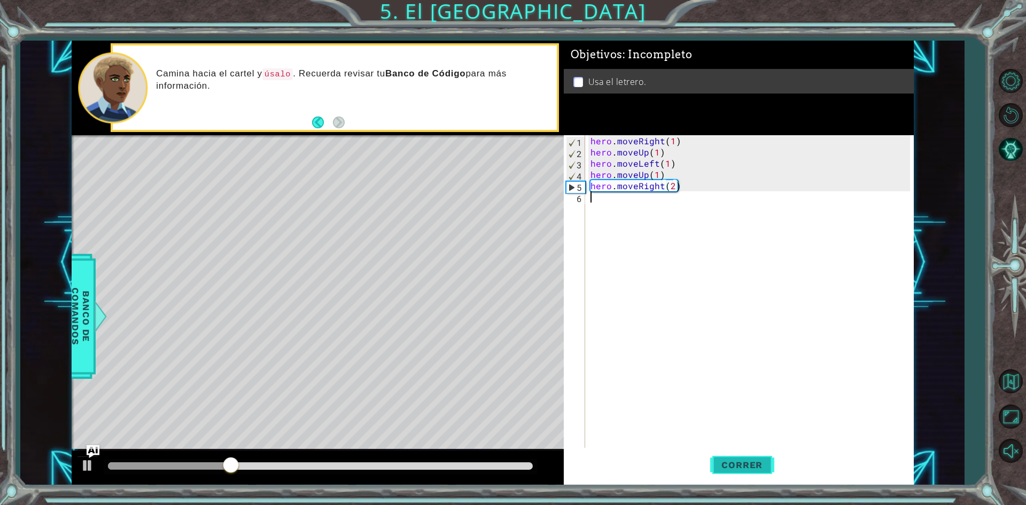
scroll to position [0, 0]
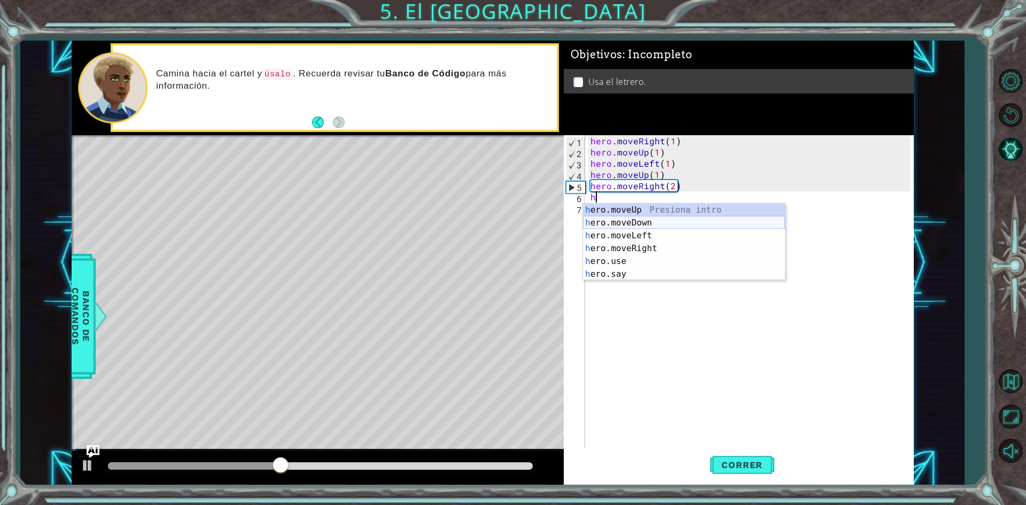
click at [674, 226] on div "h ero.moveUp Presiona intro h ero.moveDown Presiona intro h ero.moveLeft Presio…" at bounding box center [684, 255] width 202 height 103
type textarea "hero.moveDown(1)"
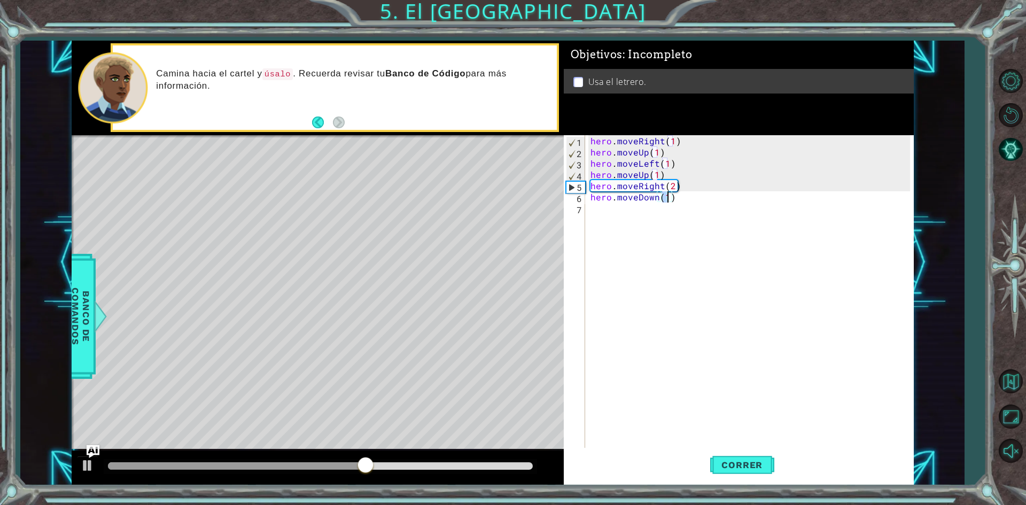
click at [601, 206] on div "hero . moveRight ( 1 ) hero . moveUp ( 1 ) hero . moveLeft ( 1 ) hero . moveUp …" at bounding box center [751, 303] width 327 height 336
click at [753, 460] on span "Correr" at bounding box center [741, 464] width 62 height 11
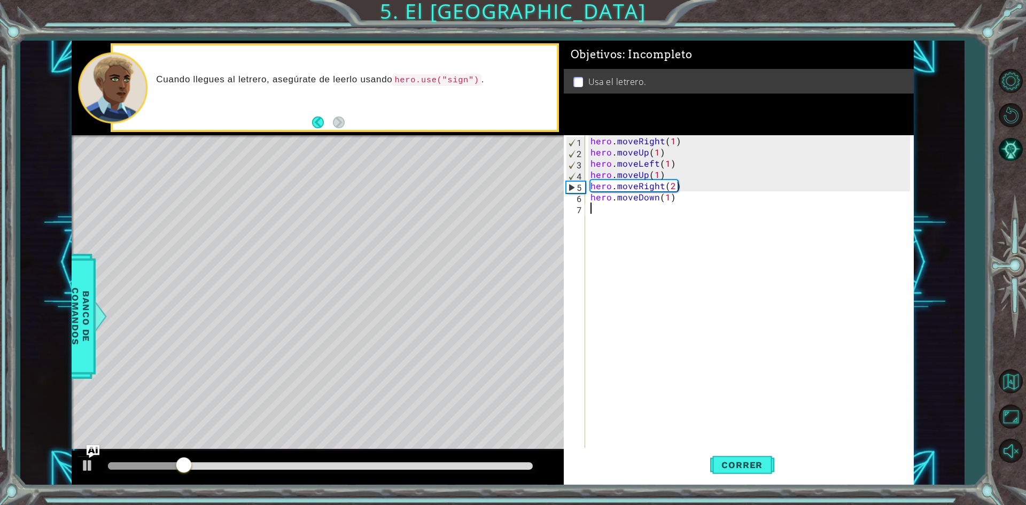
click at [598, 208] on div "hero . moveRight ( 1 ) hero . moveUp ( 1 ) hero . moveLeft ( 1 ) hero . moveUp …" at bounding box center [751, 303] width 327 height 336
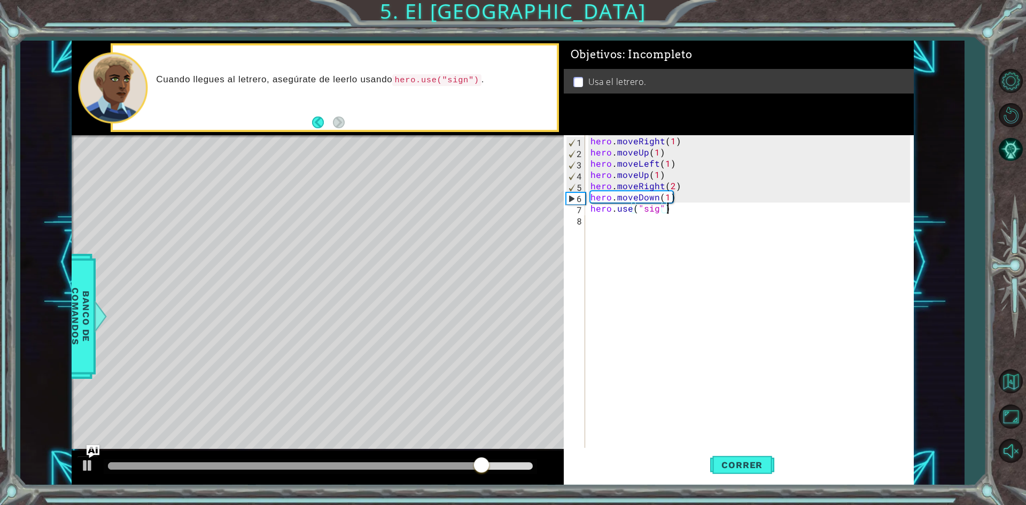
scroll to position [0, 4]
click at [740, 463] on span "Correr" at bounding box center [741, 464] width 62 height 11
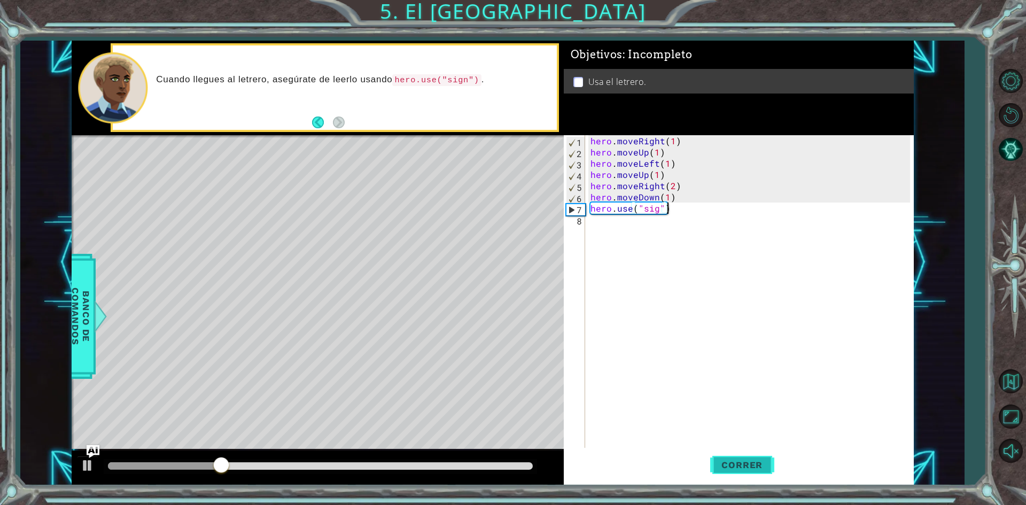
click at [738, 475] on button "Correr" at bounding box center [742, 465] width 64 height 35
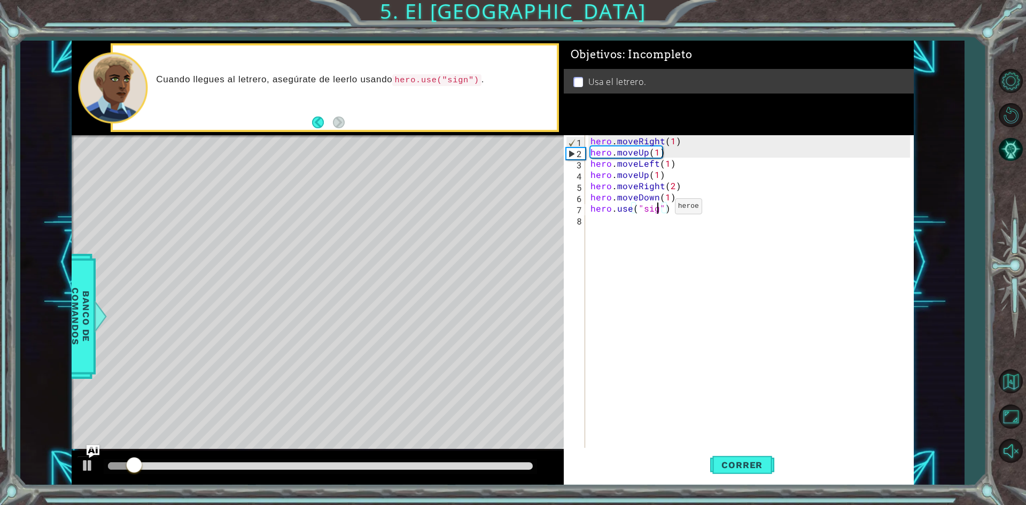
click at [656, 209] on div "hero . moveRight ( 1 ) hero . moveUp ( 1 ) hero . moveLeft ( 1 ) hero . moveUp …" at bounding box center [751, 303] width 327 height 336
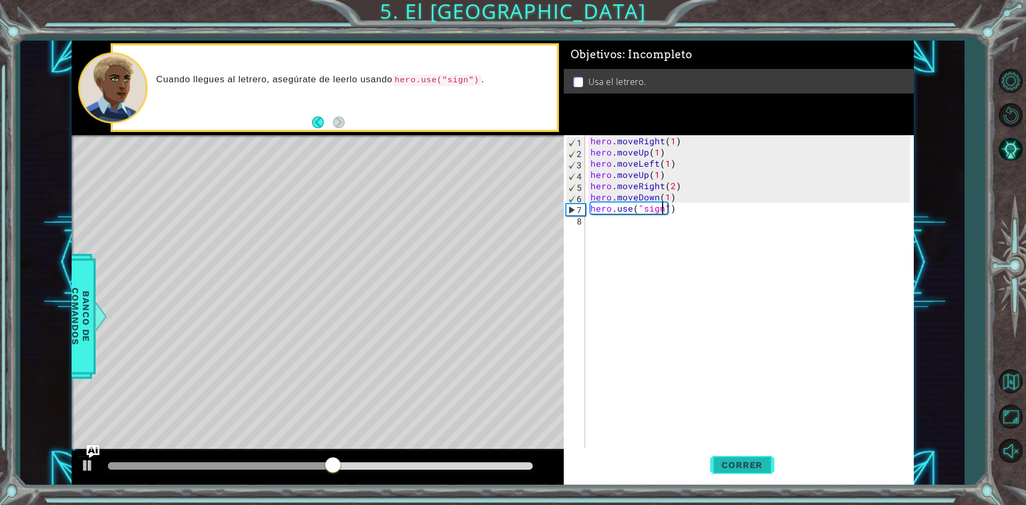
type textarea "hero.use("sign")"
click at [758, 463] on span "Correr" at bounding box center [741, 464] width 62 height 11
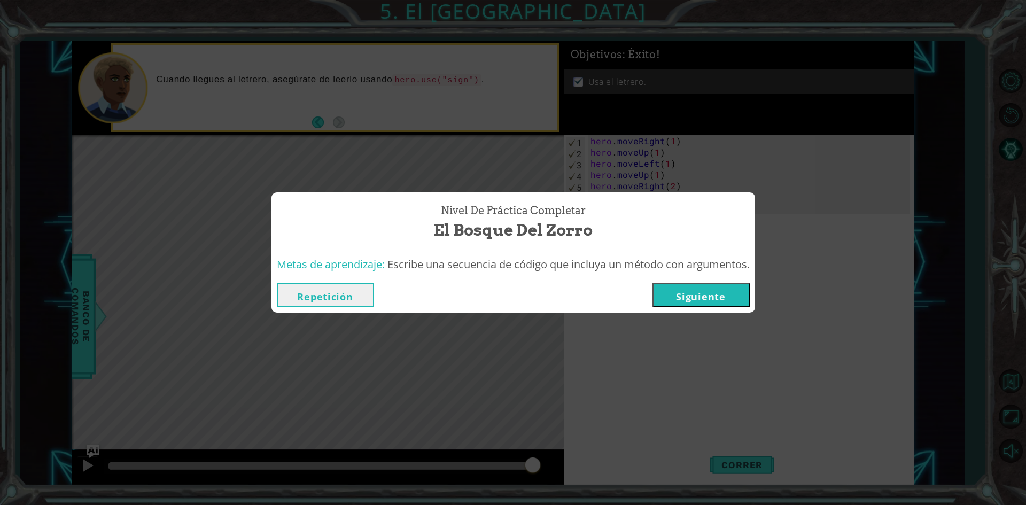
click at [733, 293] on button "Siguiente" at bounding box center [700, 295] width 97 height 24
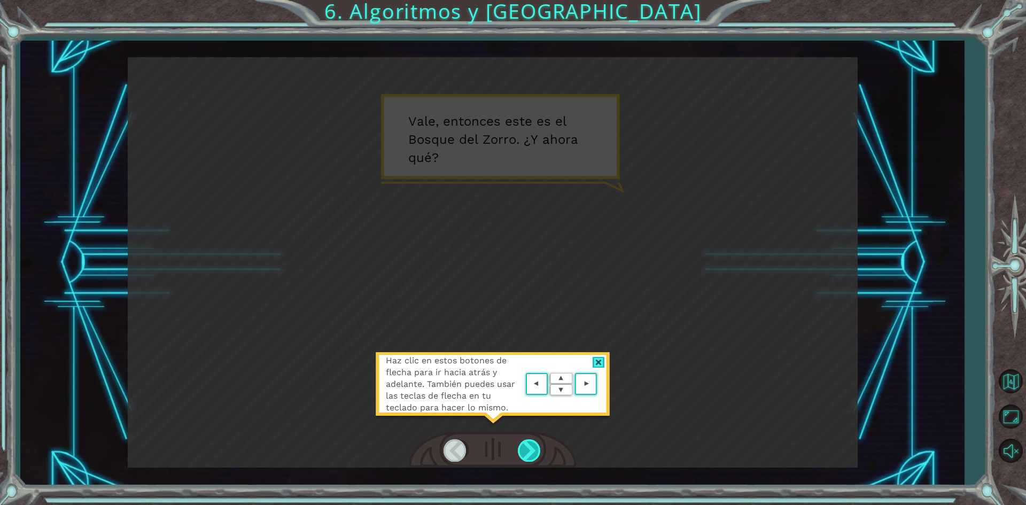
click at [530, 444] on div at bounding box center [530, 450] width 24 height 22
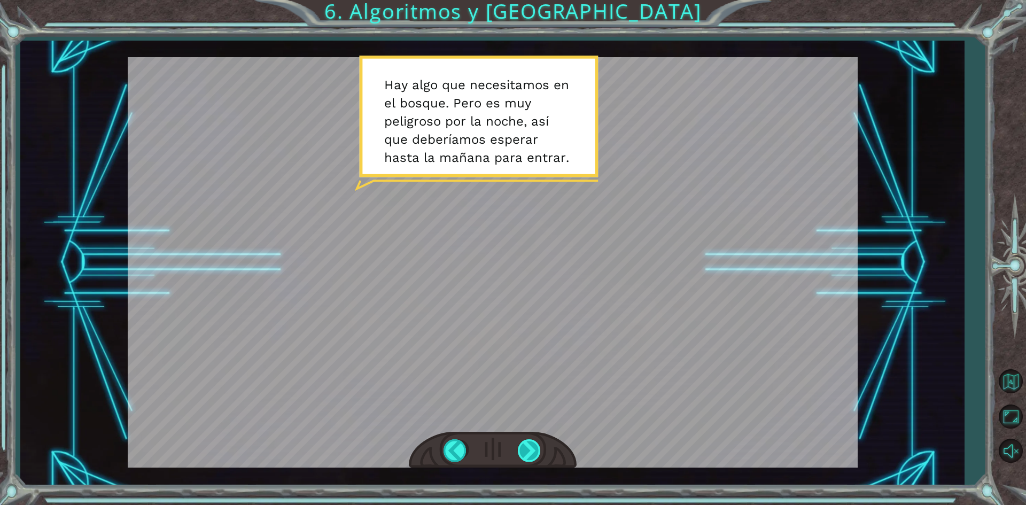
click at [535, 447] on div at bounding box center [530, 450] width 24 height 22
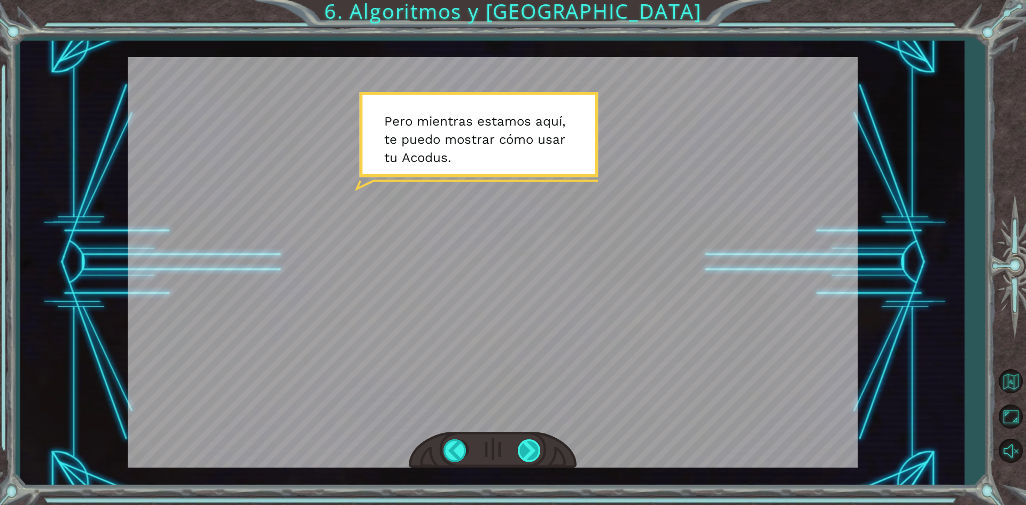
click at [531, 447] on div at bounding box center [530, 450] width 24 height 22
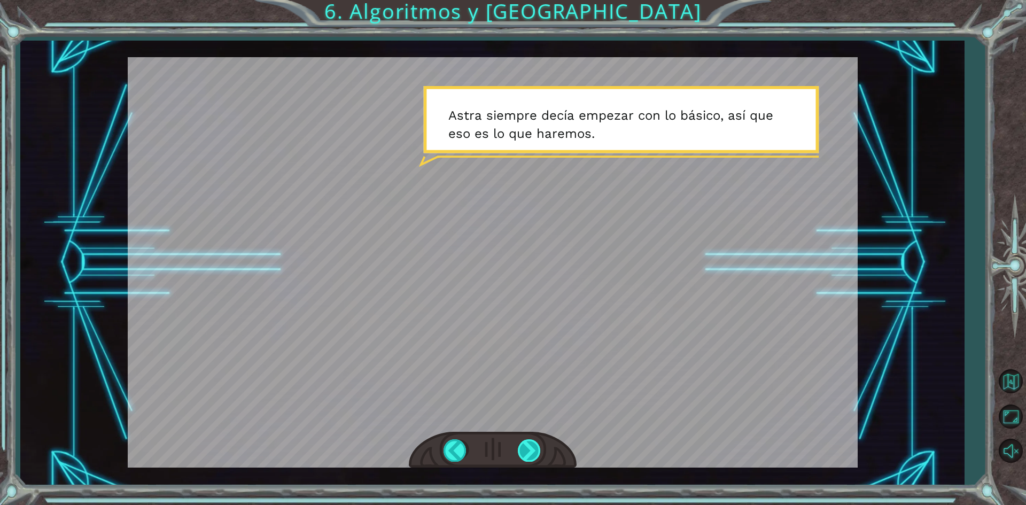
click at [530, 447] on div at bounding box center [530, 450] width 24 height 22
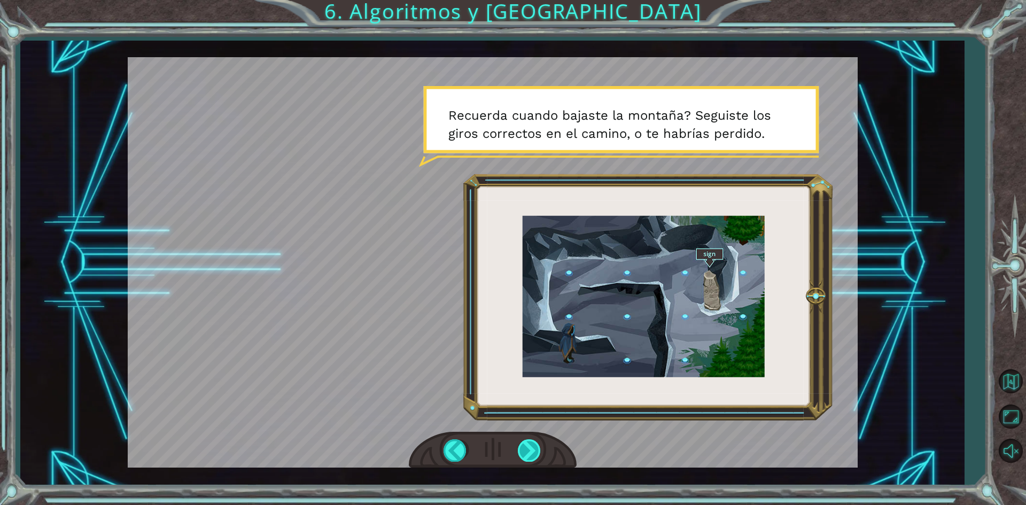
click at [524, 447] on div at bounding box center [530, 450] width 24 height 22
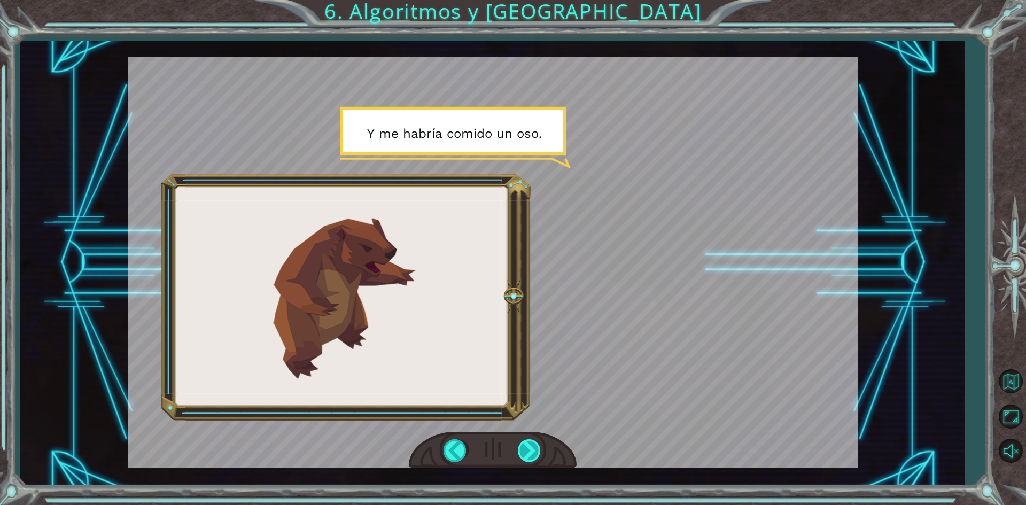
click at [524, 447] on div at bounding box center [530, 450] width 24 height 22
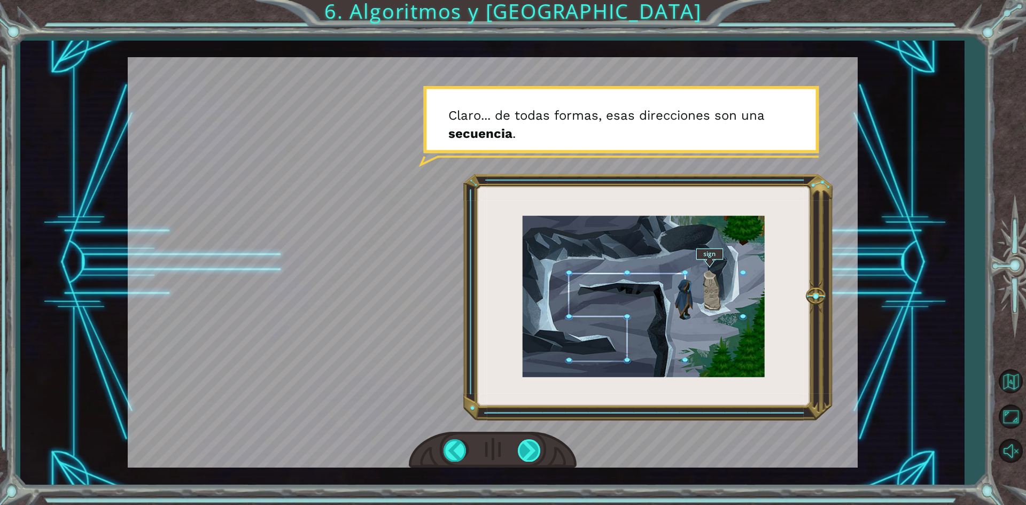
click at [524, 447] on div at bounding box center [530, 450] width 24 height 22
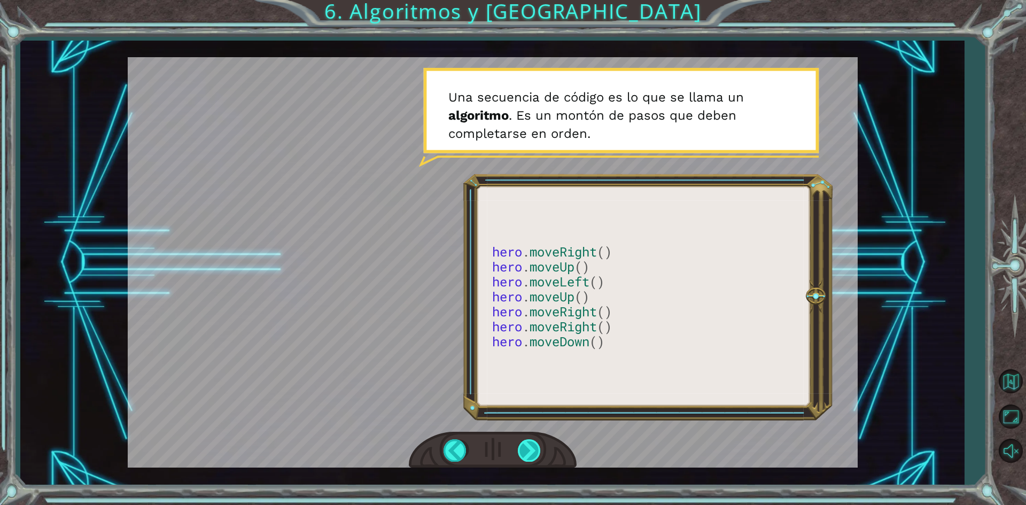
click at [528, 457] on div at bounding box center [530, 450] width 24 height 22
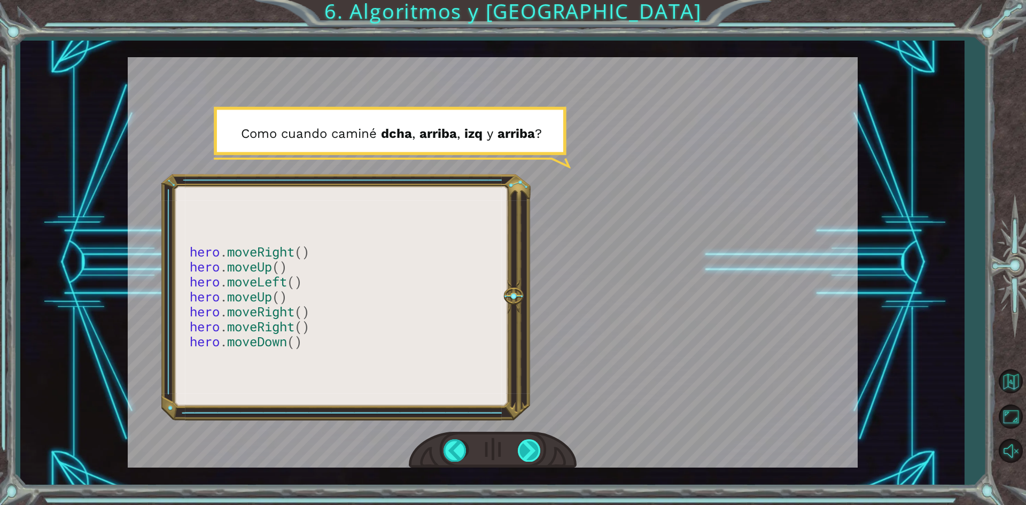
click at [535, 447] on div at bounding box center [530, 450] width 24 height 22
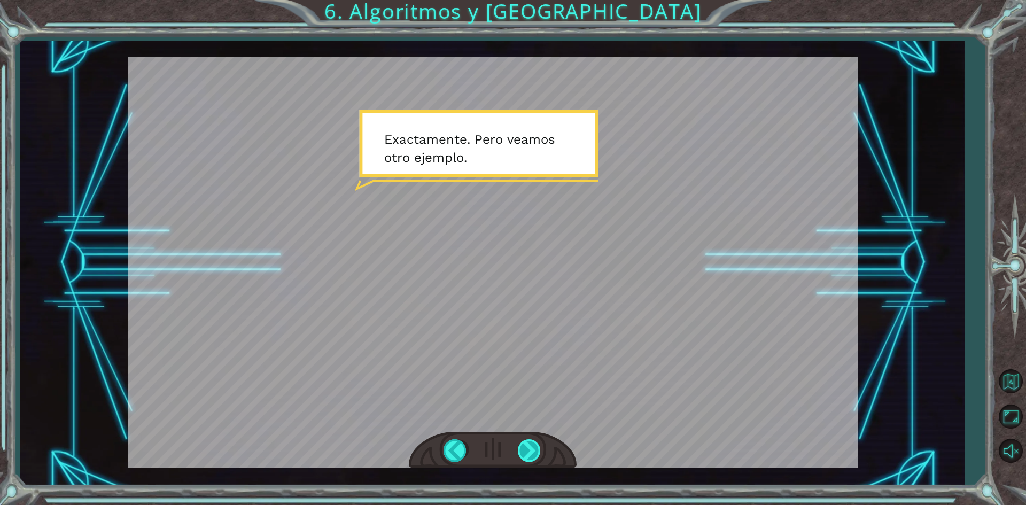
click at [535, 449] on div at bounding box center [530, 450] width 24 height 22
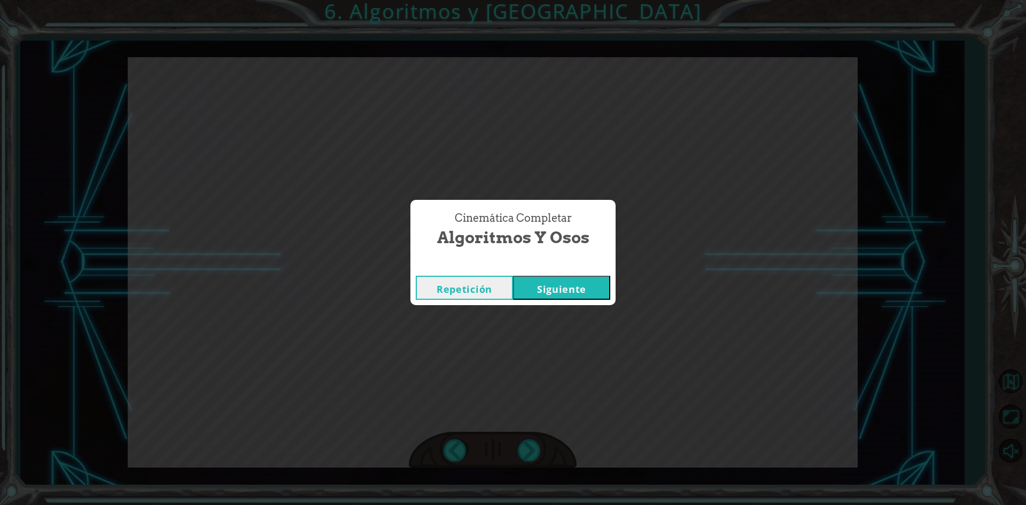
click at [568, 295] on button "Siguiente" at bounding box center [561, 288] width 97 height 24
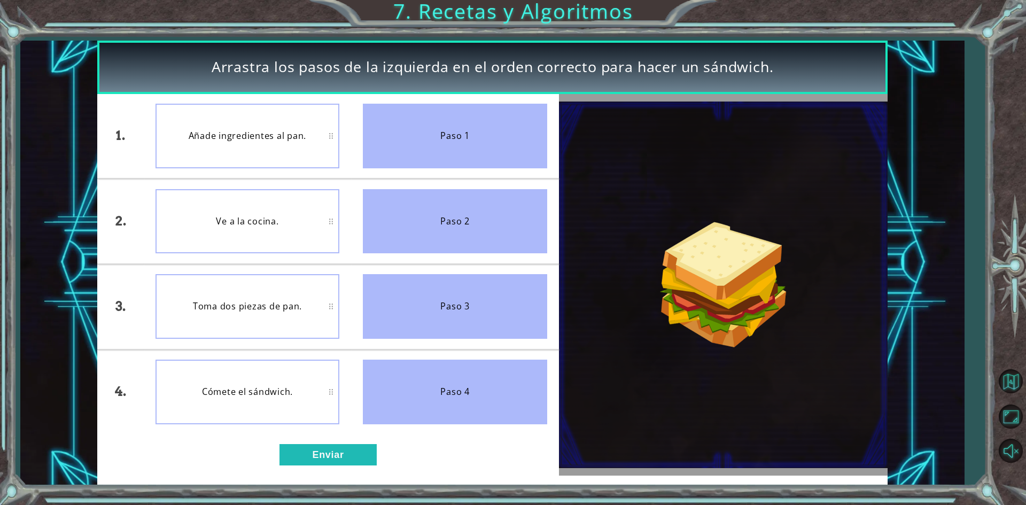
click at [409, 152] on div "Paso 1" at bounding box center [455, 136] width 184 height 65
drag, startPoint x: 421, startPoint y: 152, endPoint x: 381, endPoint y: 173, distance: 44.9
click at [371, 189] on ul "Paso 1 Paso 2 Paso 3 Paso 4" at bounding box center [455, 264] width 208 height 340
click at [429, 137] on div "Paso 1" at bounding box center [455, 136] width 184 height 65
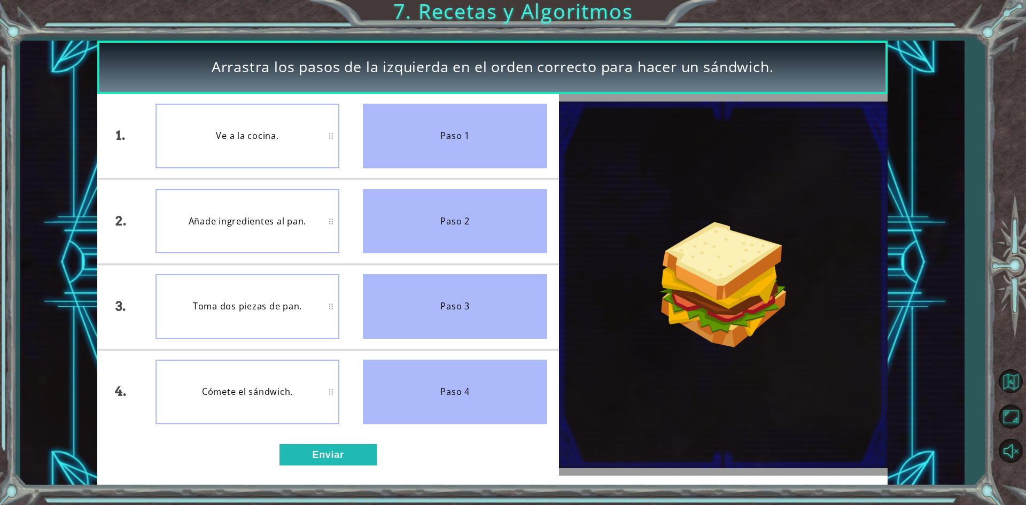
drag, startPoint x: 478, startPoint y: 122, endPoint x: 451, endPoint y: 146, distance: 36.7
click at [451, 146] on div "Paso 1" at bounding box center [455, 136] width 184 height 65
drag, startPoint x: 451, startPoint y: 146, endPoint x: 373, endPoint y: 165, distance: 80.2
click at [401, 159] on div "Paso 1" at bounding box center [455, 136] width 184 height 65
drag, startPoint x: 324, startPoint y: 221, endPoint x: 325, endPoint y: 215, distance: 6.1
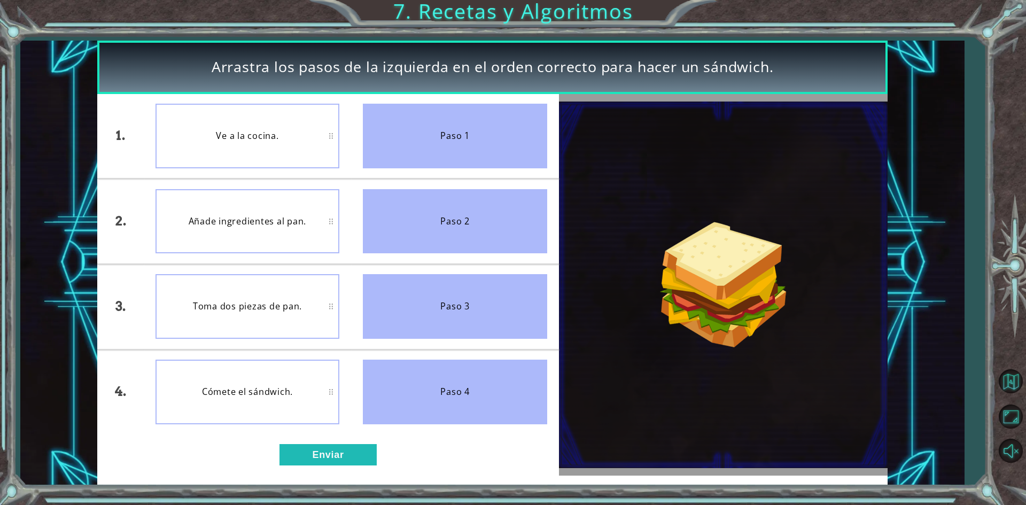
click at [323, 221] on div "Añade ingredientes al pan." at bounding box center [247, 221] width 184 height 65
click at [418, 135] on div "Paso 1" at bounding box center [455, 136] width 184 height 65
drag, startPoint x: 418, startPoint y: 137, endPoint x: 397, endPoint y: 159, distance: 30.6
click at [414, 143] on div "Paso 1" at bounding box center [455, 136] width 184 height 65
click at [331, 217] on div "Añade ingredientes al pan." at bounding box center [247, 221] width 184 height 65
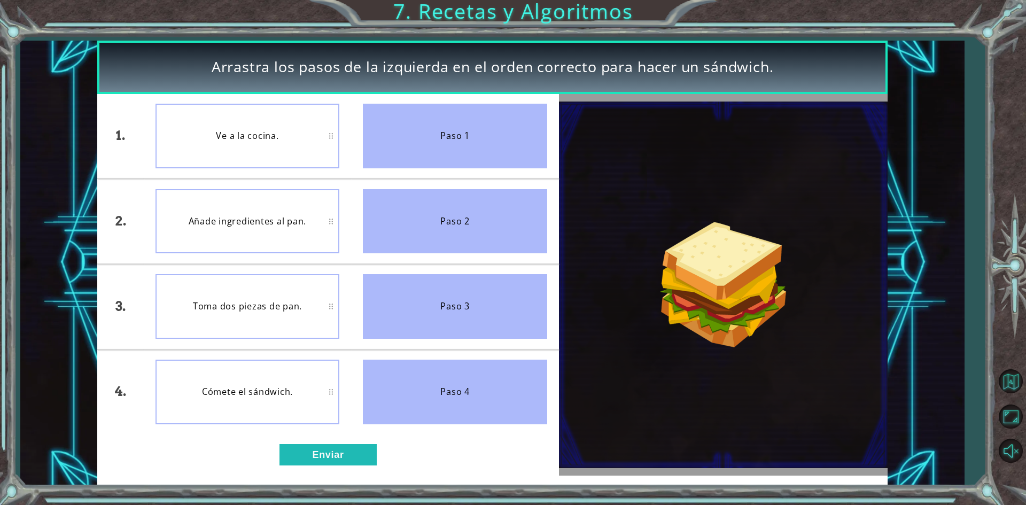
drag, startPoint x: 507, startPoint y: 143, endPoint x: 291, endPoint y: 242, distance: 238.8
click at [291, 242] on div "1. 2. 3. 4. Ve a la cocina. Añade ingredientes al pan. Toma dos piezas de pan. …" at bounding box center [327, 264] width 461 height 340
drag, startPoint x: 489, startPoint y: 135, endPoint x: 425, endPoint y: 161, distance: 69.7
drag, startPoint x: 425, startPoint y: 161, endPoint x: 433, endPoint y: 148, distance: 15.1
click at [433, 148] on div "Paso 1" at bounding box center [455, 136] width 184 height 65
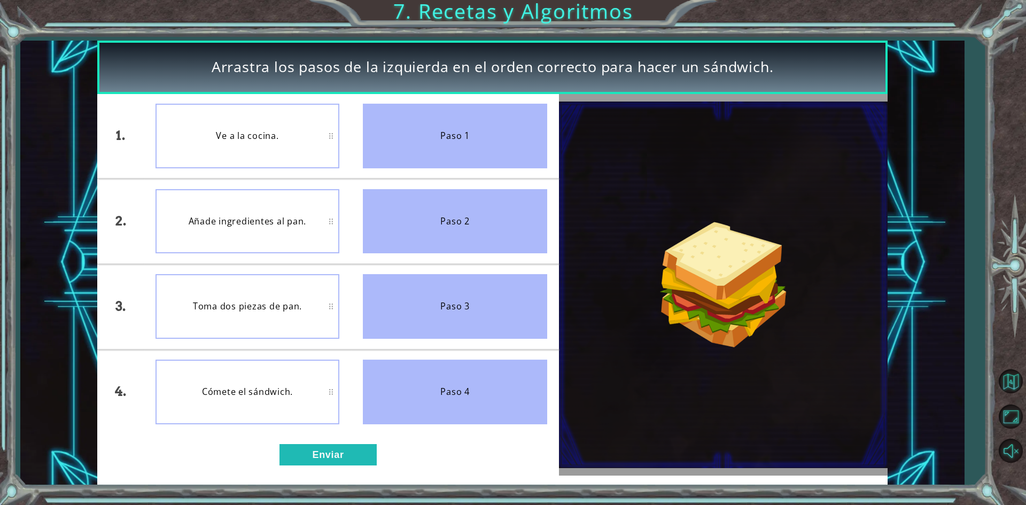
click at [436, 137] on div "Paso 1" at bounding box center [455, 136] width 184 height 65
click at [436, 136] on div "Paso 1" at bounding box center [455, 136] width 184 height 65
click at [437, 135] on div "Paso 1" at bounding box center [455, 136] width 184 height 65
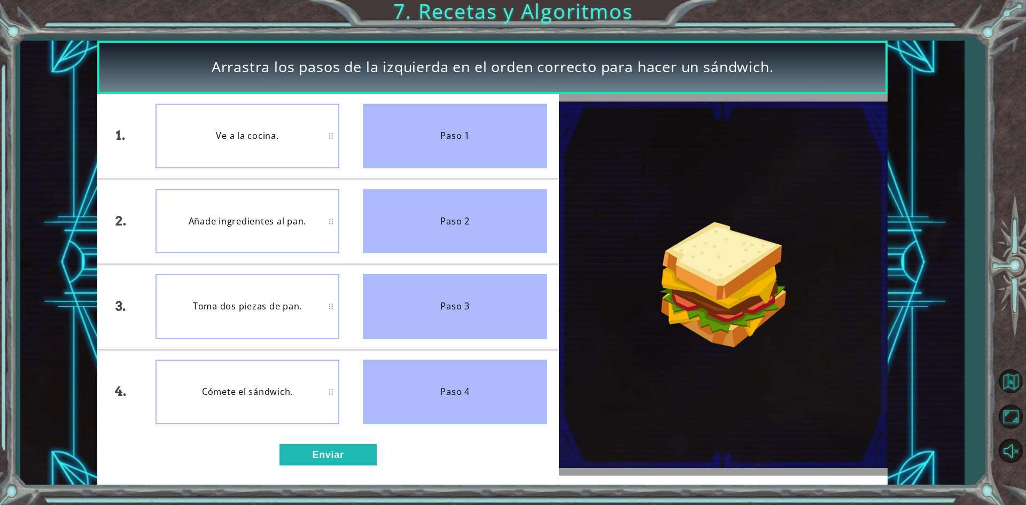
click at [437, 135] on div "Paso 1" at bounding box center [455, 136] width 184 height 65
click at [128, 201] on div "2." at bounding box center [120, 221] width 46 height 84
drag, startPoint x: 131, startPoint y: 208, endPoint x: 146, endPoint y: 205, distance: 15.2
click at [138, 206] on div "2." at bounding box center [120, 221] width 46 height 84
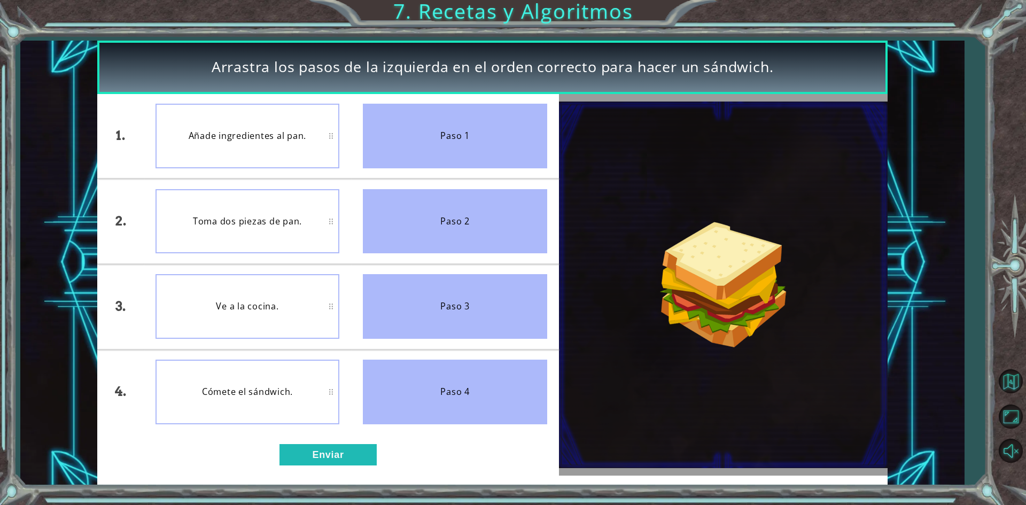
click at [391, 379] on div "Paso 4" at bounding box center [455, 391] width 184 height 65
click at [388, 379] on div "Paso 4" at bounding box center [455, 391] width 184 height 65
click at [387, 379] on div "Paso 4" at bounding box center [455, 391] width 184 height 65
drag, startPoint x: 387, startPoint y: 379, endPoint x: 324, endPoint y: 377, distance: 63.6
click at [340, 380] on div "1. 2. 3. 4. Añade ingredientes al pan. Toma dos piezas de pan. Ve a la cocina. …" at bounding box center [327, 264] width 461 height 340
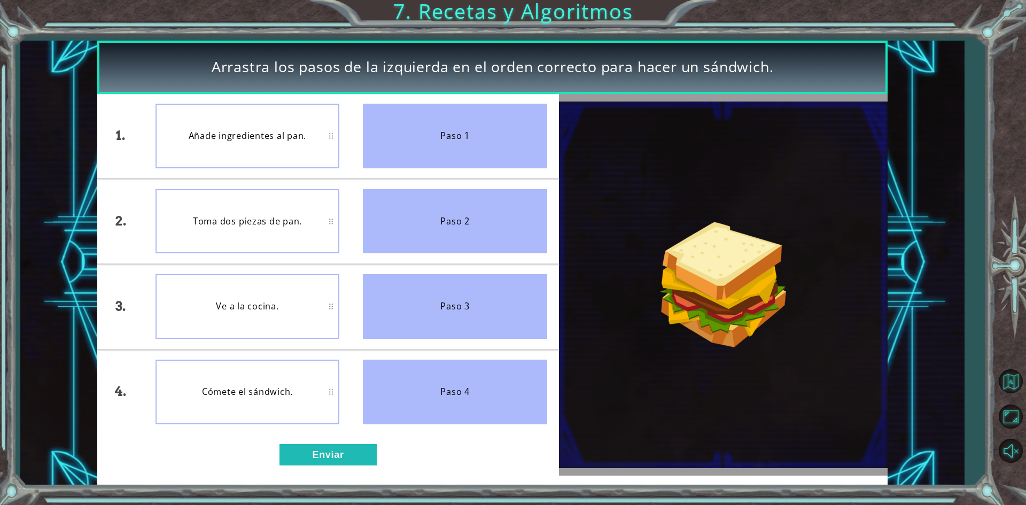
click at [321, 377] on div "Cómete el sándwich." at bounding box center [247, 391] width 184 height 65
click at [379, 381] on div "Paso 4" at bounding box center [455, 391] width 184 height 65
click at [389, 389] on div "Paso 4" at bounding box center [455, 391] width 184 height 65
click at [330, 387] on div "Cómete el sándwich." at bounding box center [247, 391] width 184 height 65
click at [390, 390] on div "Paso 4" at bounding box center [455, 391] width 184 height 65
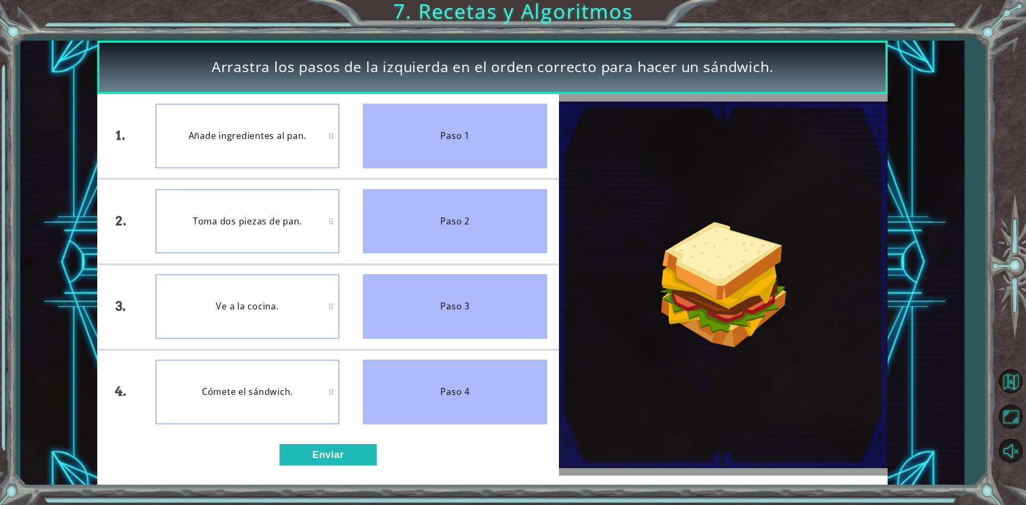
drag, startPoint x: 390, startPoint y: 390, endPoint x: 405, endPoint y: 341, distance: 51.4
click at [405, 341] on ul "Paso 1 Paso 2 Paso 3 Paso 4" at bounding box center [455, 264] width 208 height 340
drag, startPoint x: 411, startPoint y: 392, endPoint x: 483, endPoint y: 130, distance: 271.8
click at [483, 130] on ul "Paso 1 Paso 2 Paso 3 Paso 4" at bounding box center [455, 264] width 208 height 340
drag, startPoint x: 483, startPoint y: 130, endPoint x: 466, endPoint y: 242, distance: 114.0
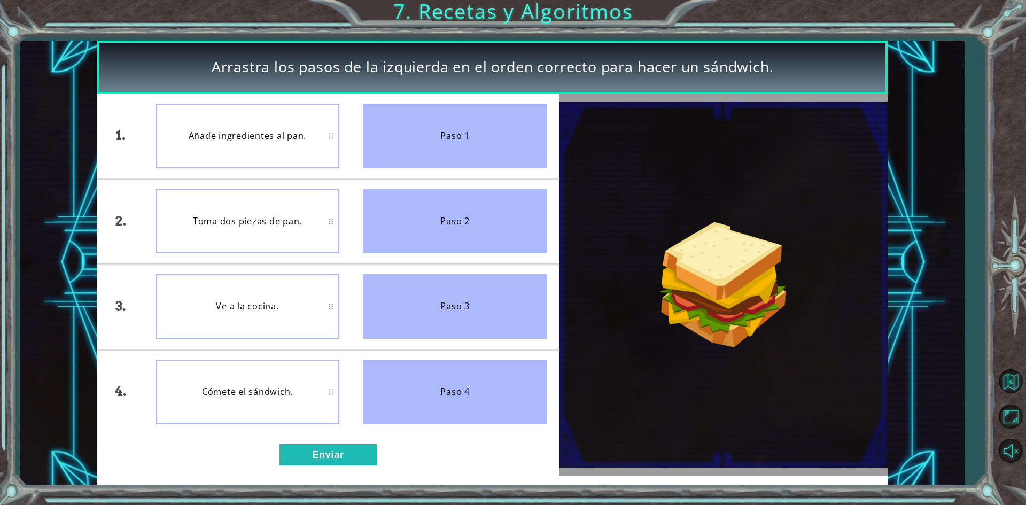
click at [466, 241] on ul "Paso 1 Paso 2 Paso 3 Paso 4" at bounding box center [455, 264] width 208 height 340
click at [303, 214] on div "Toma dos piezas de pan." at bounding box center [247, 221] width 184 height 65
click at [361, 453] on button "Enviar" at bounding box center [327, 454] width 97 height 21
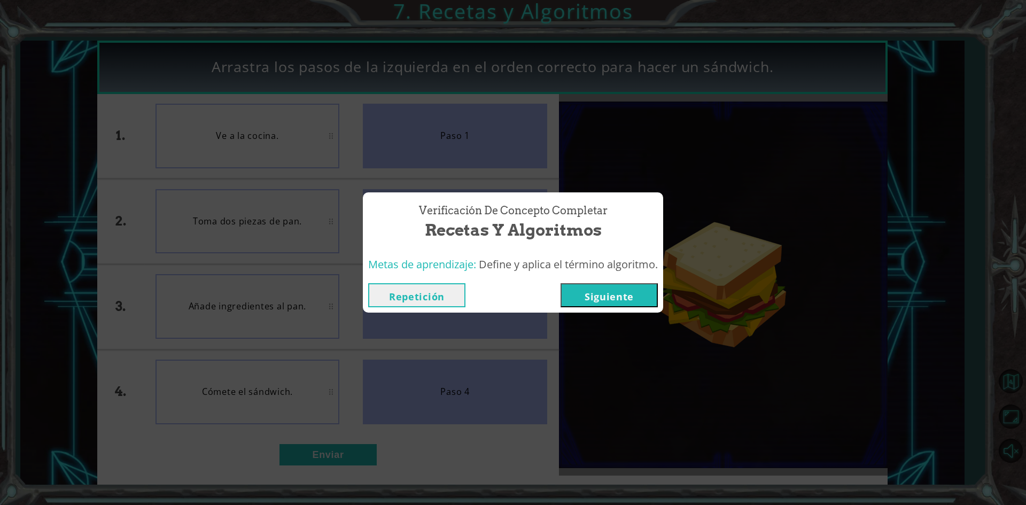
click at [570, 299] on button "Siguiente" at bounding box center [608, 295] width 97 height 24
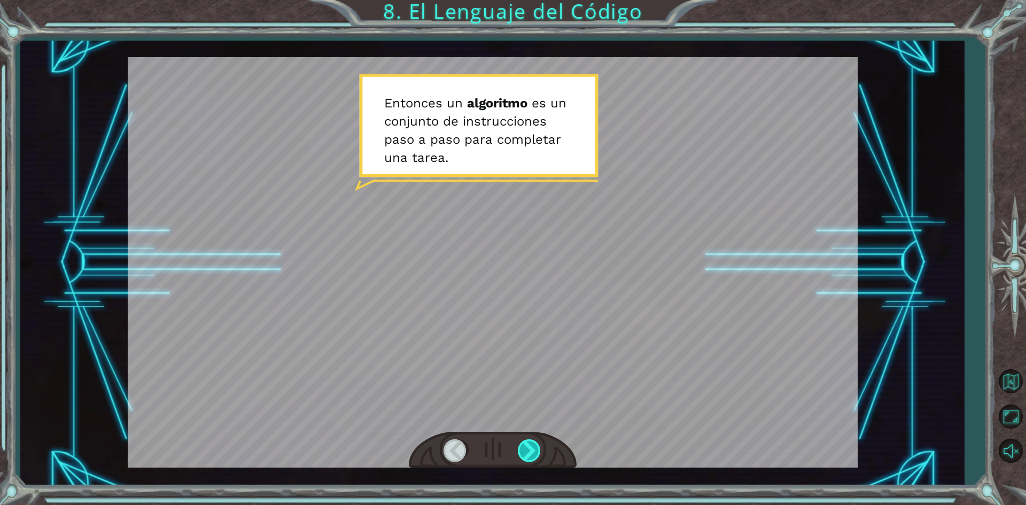
click at [525, 444] on div at bounding box center [530, 450] width 24 height 22
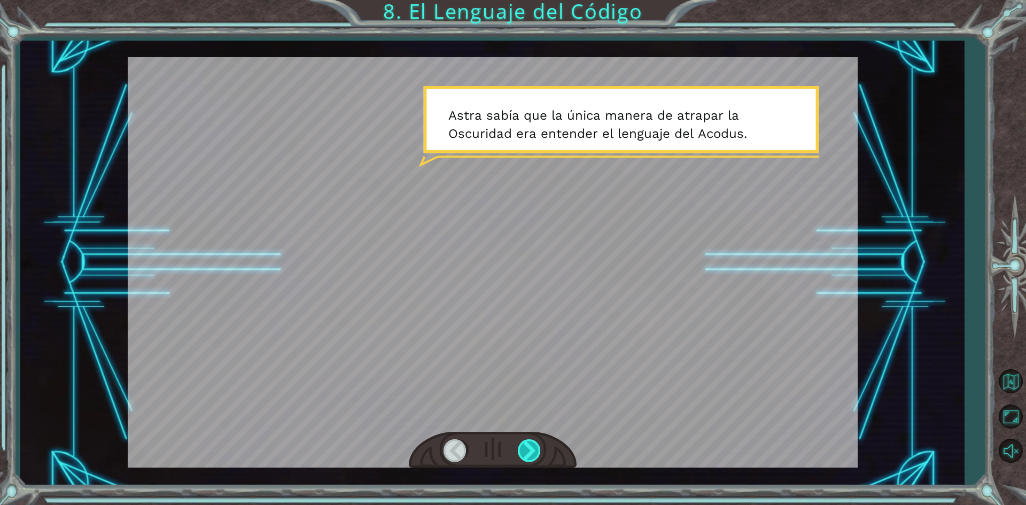
click at [525, 444] on div at bounding box center [530, 450] width 24 height 22
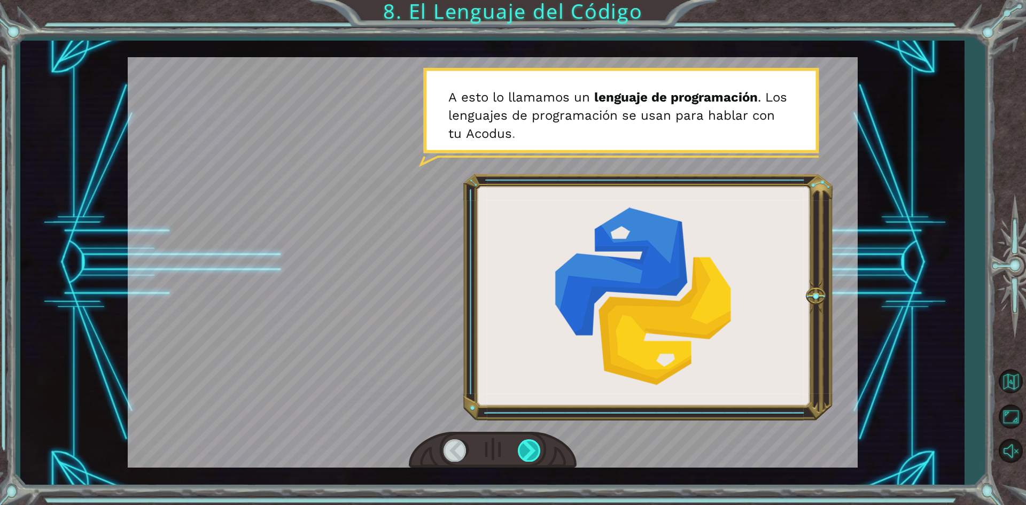
click at [525, 444] on div at bounding box center [530, 450] width 24 height 22
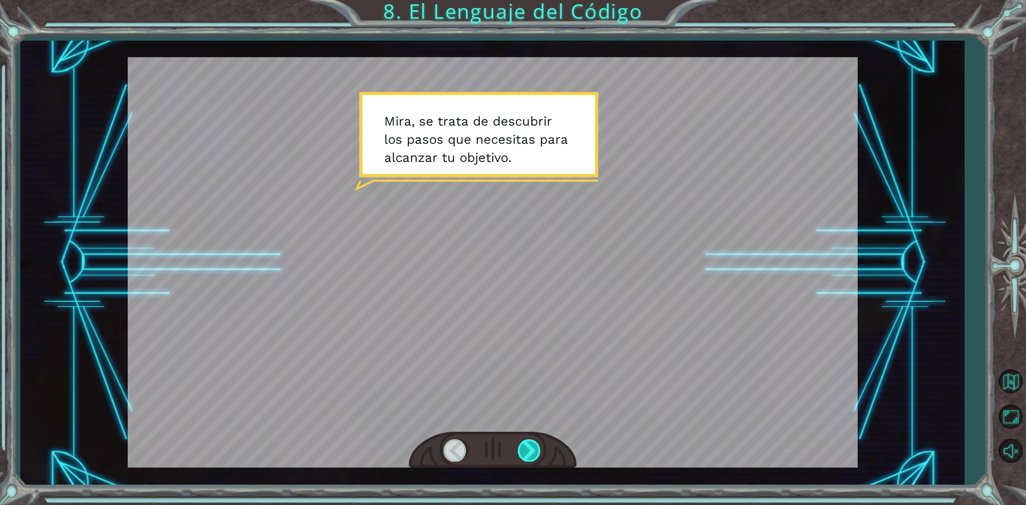
click at [525, 444] on div at bounding box center [530, 450] width 24 height 22
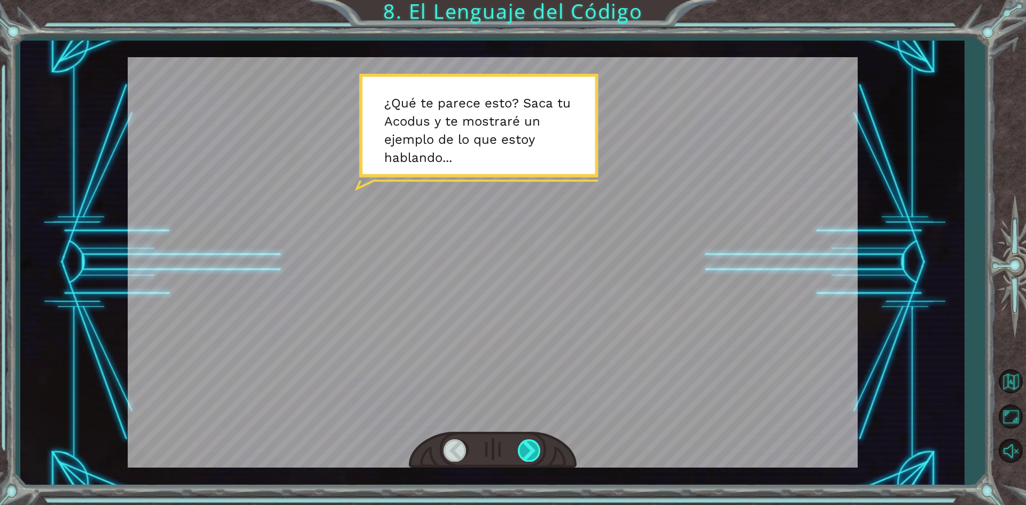
click at [525, 444] on div at bounding box center [530, 450] width 24 height 22
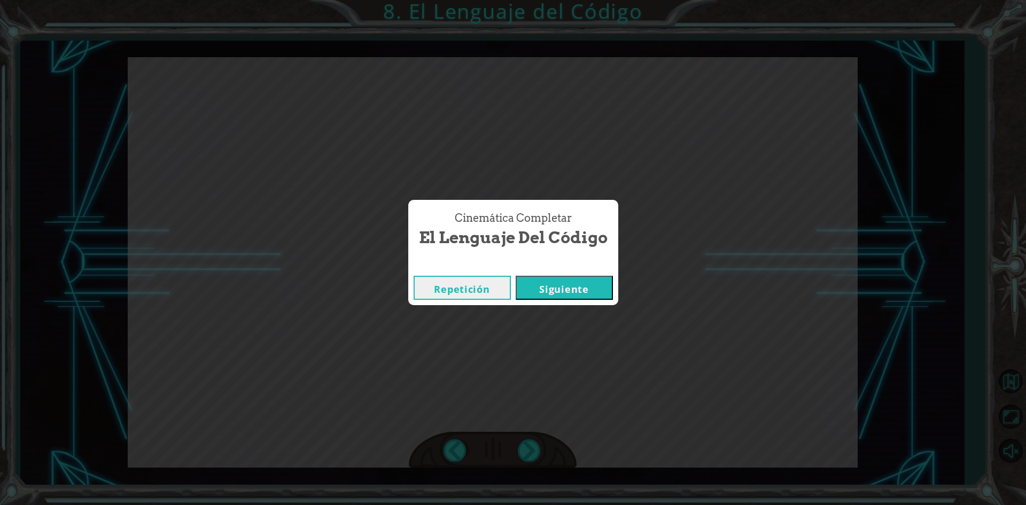
click at [588, 294] on button "Siguiente" at bounding box center [563, 288] width 97 height 24
